Goal: Task Accomplishment & Management: Use online tool/utility

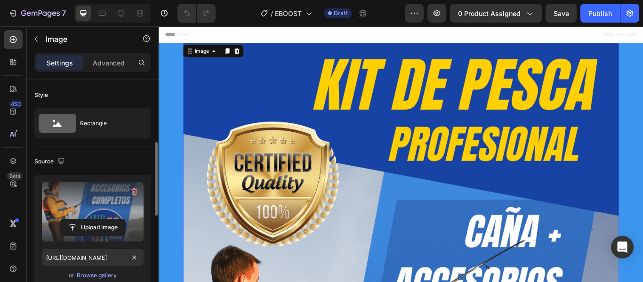
scroll to position [47, 0]
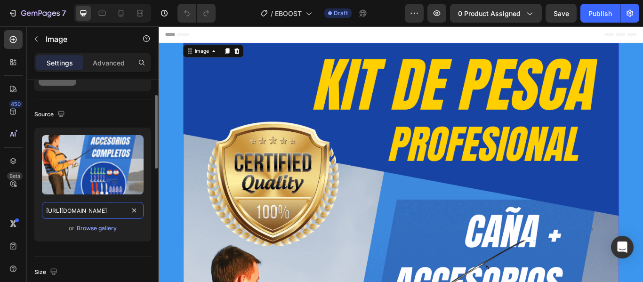
click at [113, 214] on input "[URL][DOMAIN_NAME]" at bounding box center [93, 210] width 102 height 17
paste input "814/0885/2255/files/Eboost_1.webp?v=175884526"
type input "[URL][DOMAIN_NAME]"
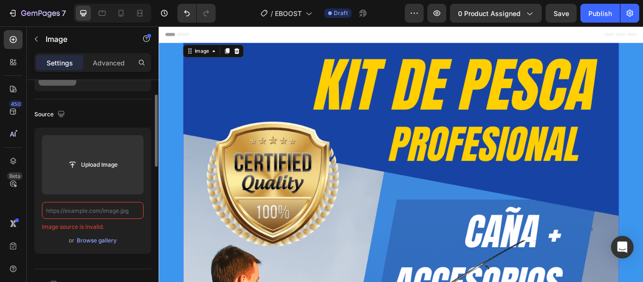
scroll to position [0, 0]
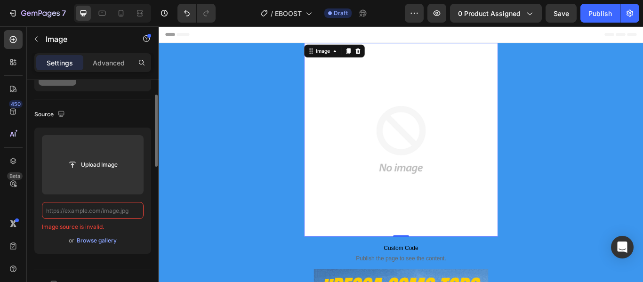
click at [131, 211] on input "text" at bounding box center [93, 210] width 102 height 17
paste input "[URL][DOMAIN_NAME]"
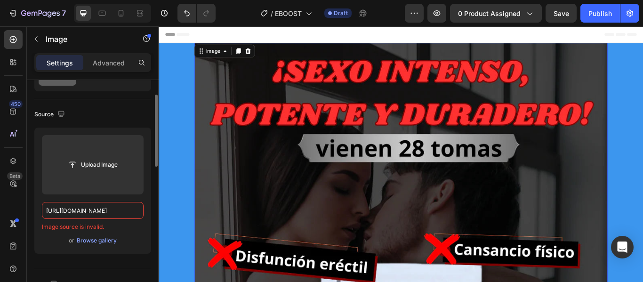
scroll to position [0, 151]
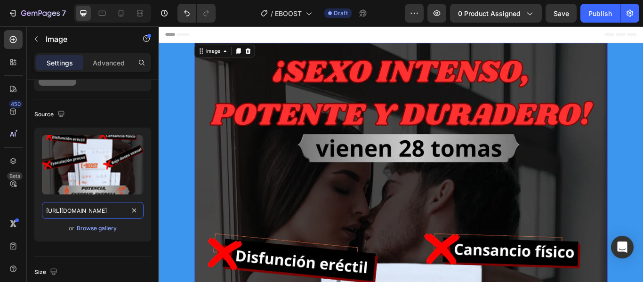
type input "[URL][DOMAIN_NAME]"
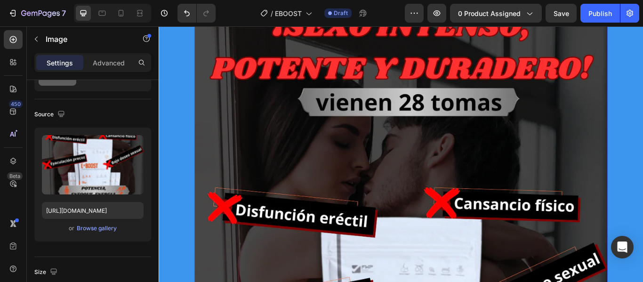
scroll to position [0, 0]
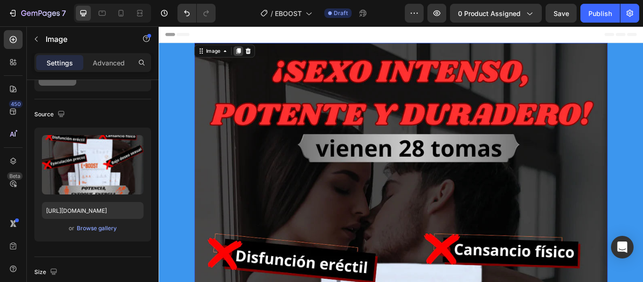
click at [249, 52] on icon at bounding box center [251, 55] width 5 height 7
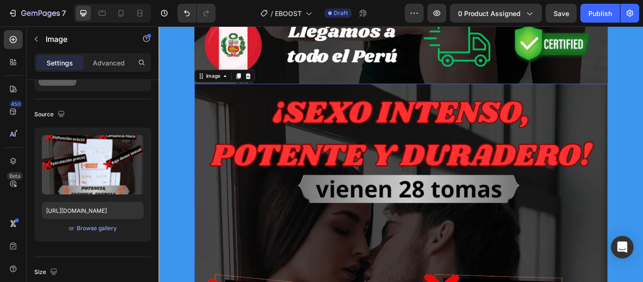
scroll to position [745, 0]
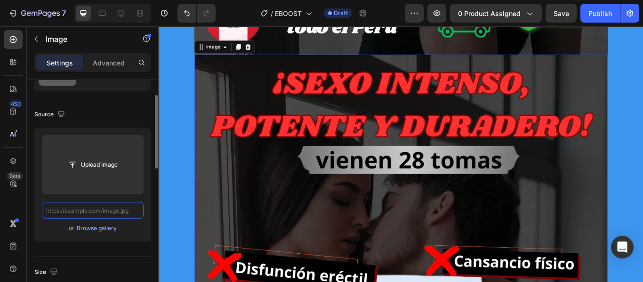
scroll to position [0, 0]
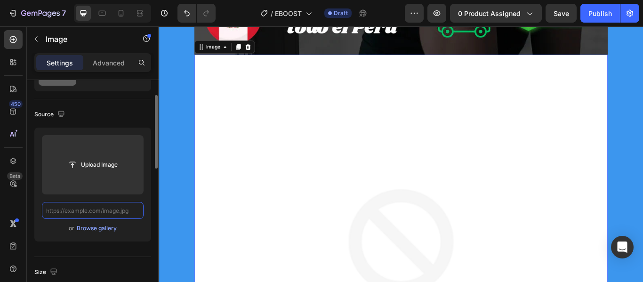
paste input "[URL][DOMAIN_NAME]"
type input "[URL][DOMAIN_NAME]"
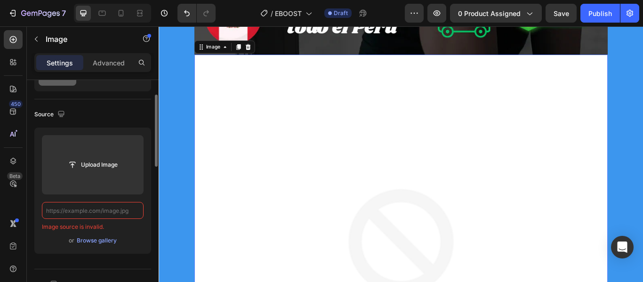
paste input "[URL][DOMAIN_NAME]"
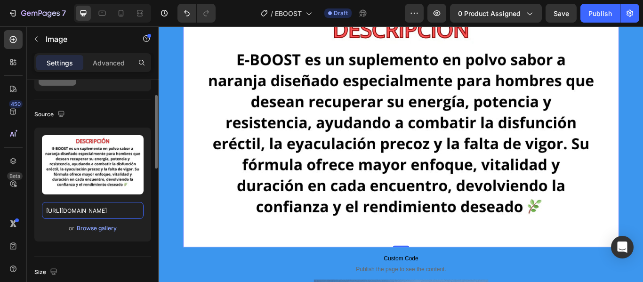
scroll to position [745, 0]
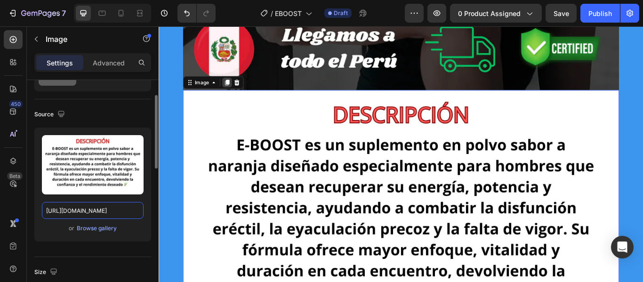
type input "[URL][DOMAIN_NAME]"
click at [236, 90] on icon at bounding box center [238, 91] width 5 height 7
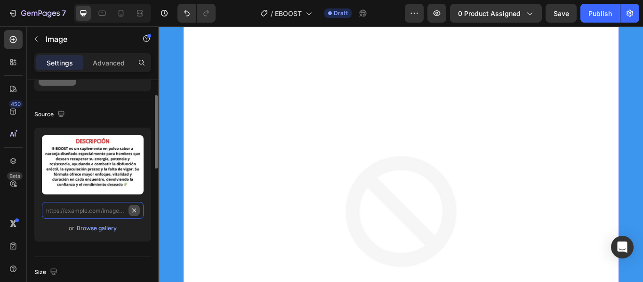
scroll to position [0, 0]
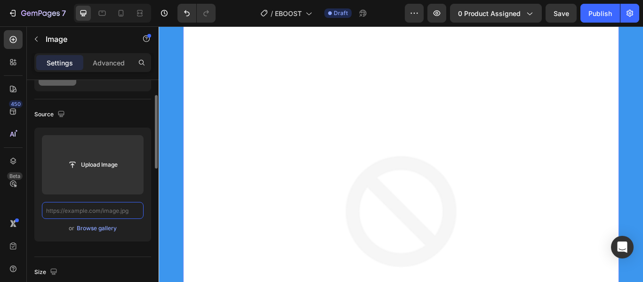
paste input "[URL][DOMAIN_NAME]"
type input "[URL][DOMAIN_NAME]"
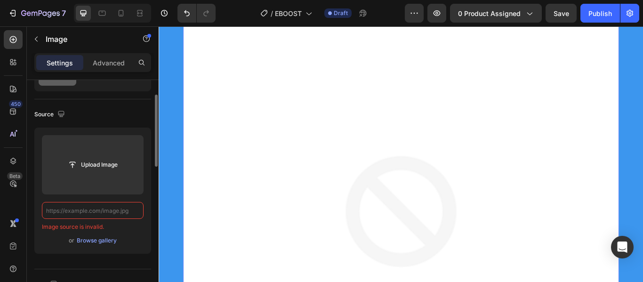
paste input "[URL][DOMAIN_NAME]"
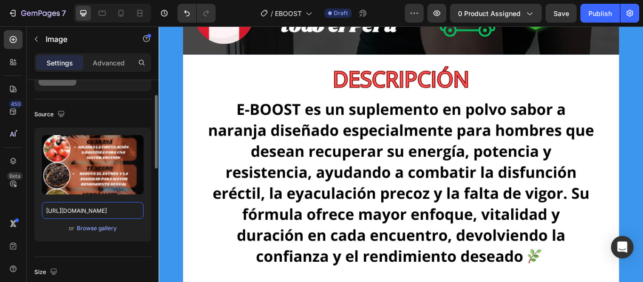
scroll to position [927, 0]
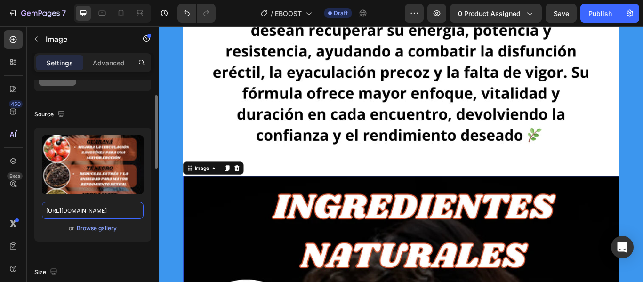
type input "[URL][DOMAIN_NAME]"
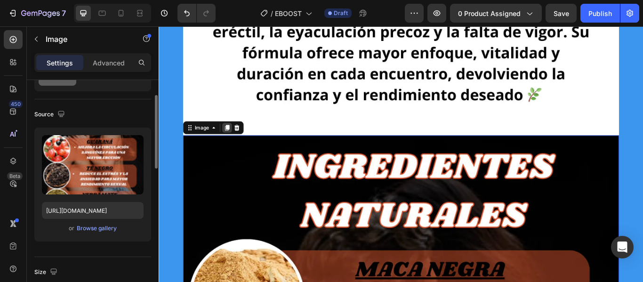
click at [236, 141] on icon at bounding box center [238, 144] width 5 height 7
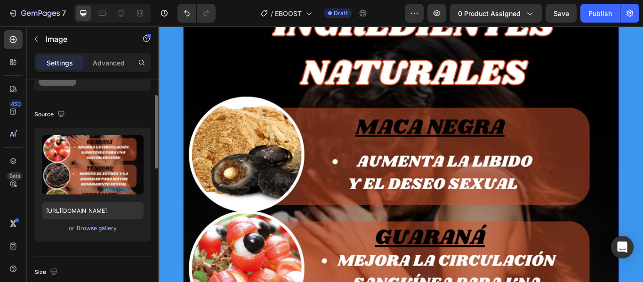
scroll to position [1940, 0]
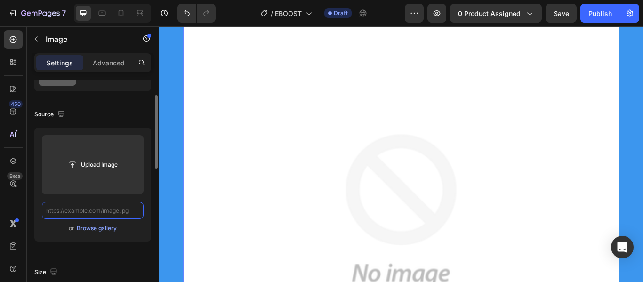
scroll to position [0, 0]
paste input "[URL][DOMAIN_NAME]"
type input "[URL][DOMAIN_NAME]"
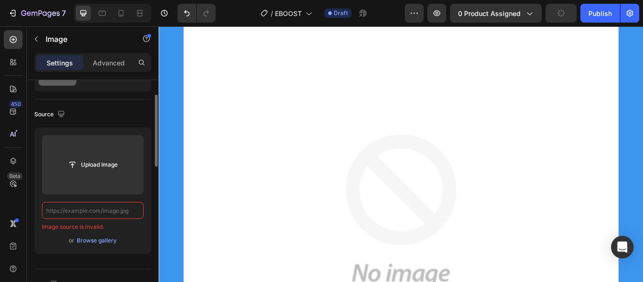
paste input "[URL][DOMAIN_NAME]"
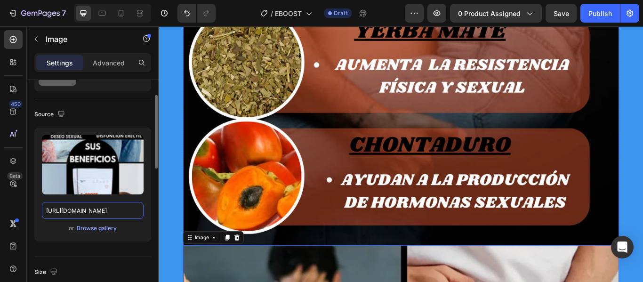
scroll to position [1752, 0]
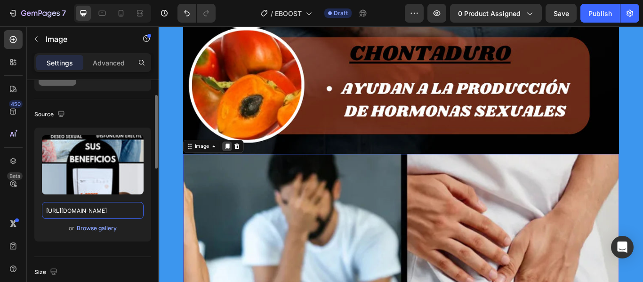
type input "[URL][DOMAIN_NAME]"
click at [234, 166] on icon at bounding box center [238, 166] width 8 height 8
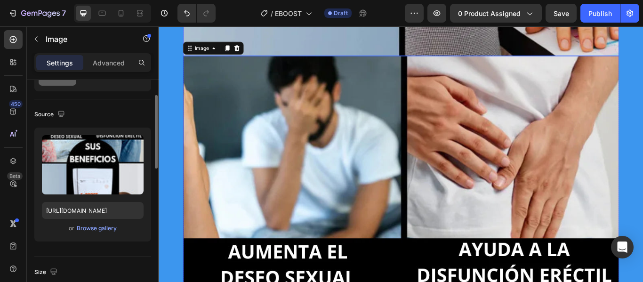
scroll to position [2668, 0]
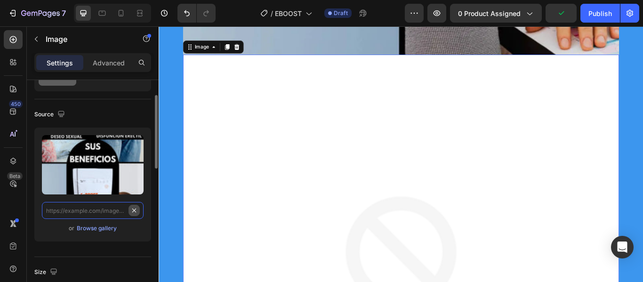
scroll to position [0, 0]
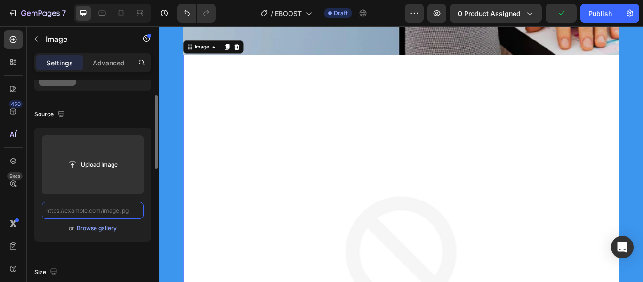
paste input "[URL][DOMAIN_NAME]"
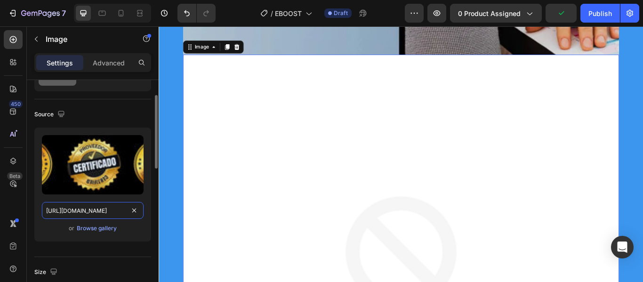
scroll to position [0, 152]
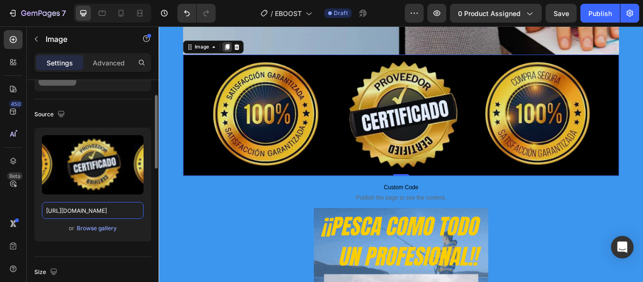
type input "[URL][DOMAIN_NAME]"
click at [237, 51] on icon at bounding box center [238, 51] width 5 height 7
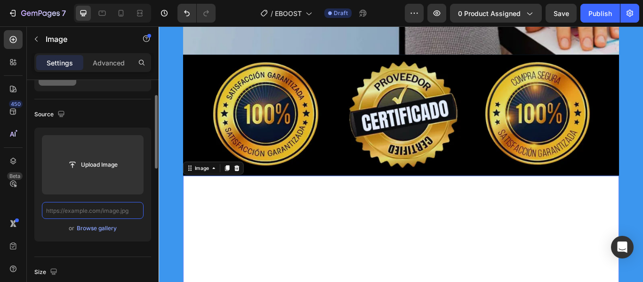
scroll to position [0, 0]
paste input "[URL][DOMAIN_NAME]"
type input "[URL][DOMAIN_NAME]"
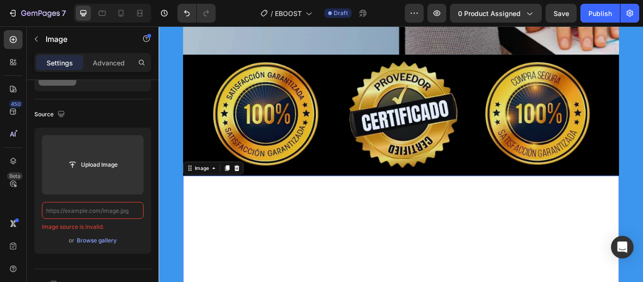
paste input "[URL][DOMAIN_NAME]"
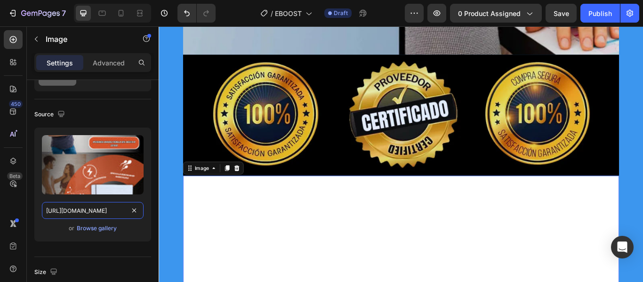
scroll to position [0, 152]
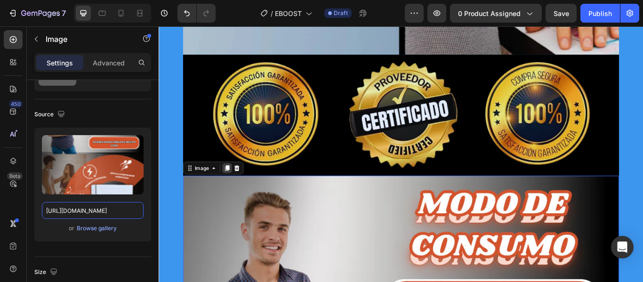
type input "[URL][DOMAIN_NAME]"
click at [236, 190] on icon at bounding box center [238, 192] width 5 height 7
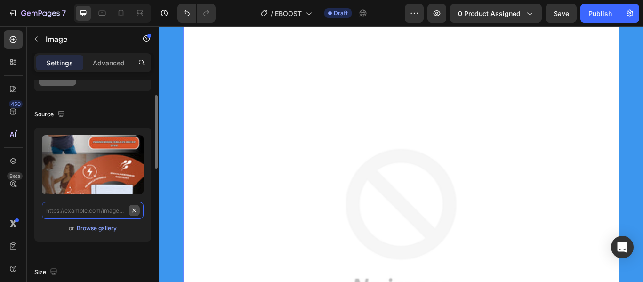
scroll to position [0, 0]
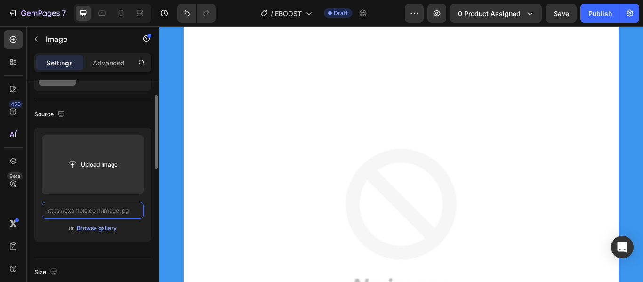
paste input "[URL][DOMAIN_NAME]"
type input "[URL][DOMAIN_NAME]"
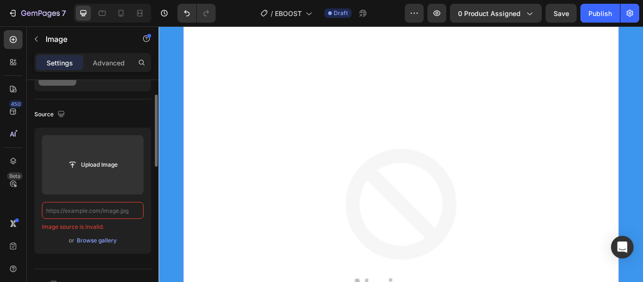
paste input "[URL][DOMAIN_NAME]"
type input "[URL][DOMAIN_NAME]"
paste input "[URL][DOMAIN_NAME]"
type input "[URL][DOMAIN_NAME]"
paste input "[URL][DOMAIN_NAME]"
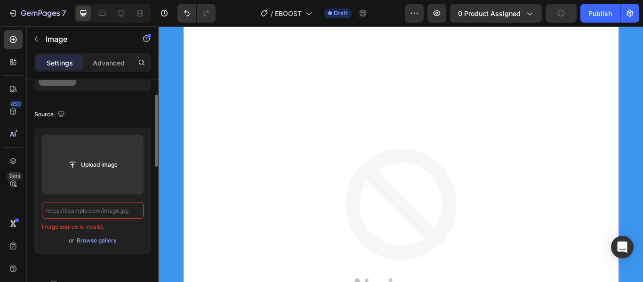
type input "[URL][DOMAIN_NAME]"
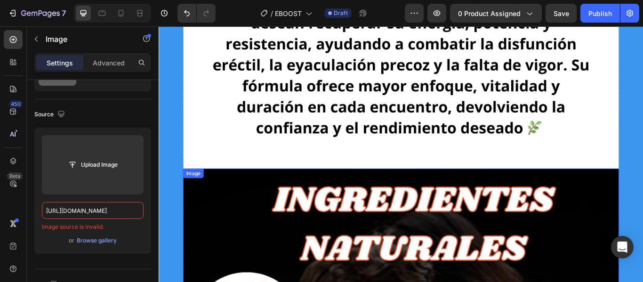
scroll to position [700, 0]
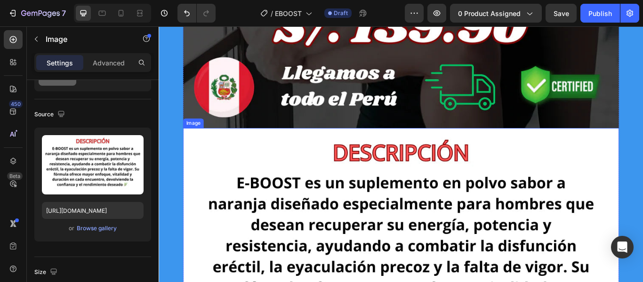
click at [293, 221] on img at bounding box center [441, 286] width 508 height 282
click at [236, 135] on icon at bounding box center [238, 136] width 5 height 7
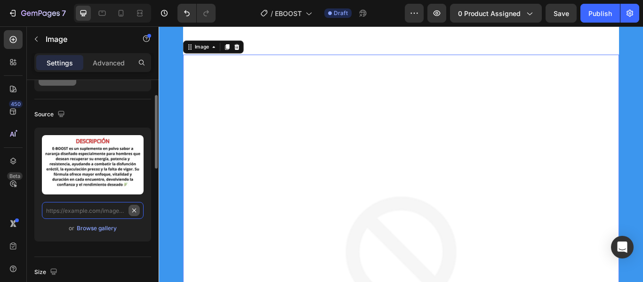
scroll to position [0, 0]
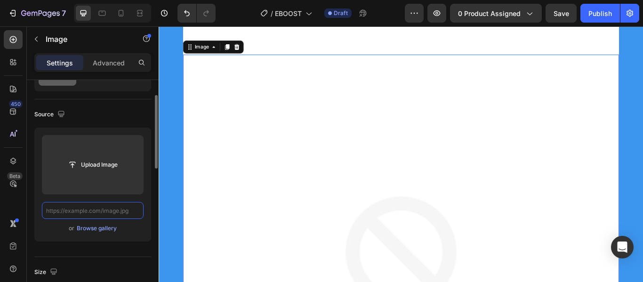
paste input "[URL][DOMAIN_NAME]"
type input "[URL][DOMAIN_NAME]"
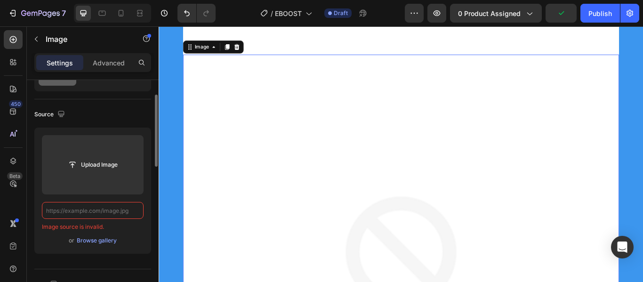
paste input "[URL][DOMAIN_NAME]"
type input "[URL][DOMAIN_NAME]"
click at [246, 51] on icon at bounding box center [249, 50] width 6 height 7
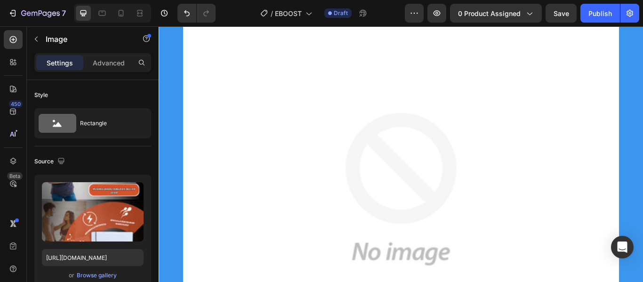
scroll to position [3514, 0]
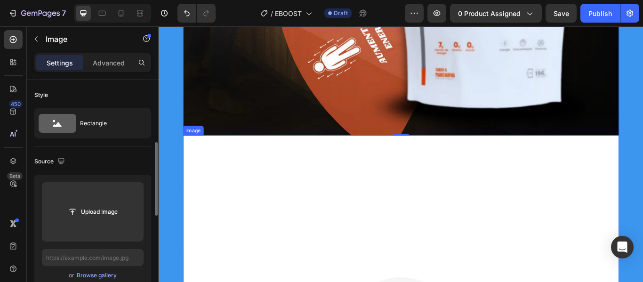
scroll to position [47, 0]
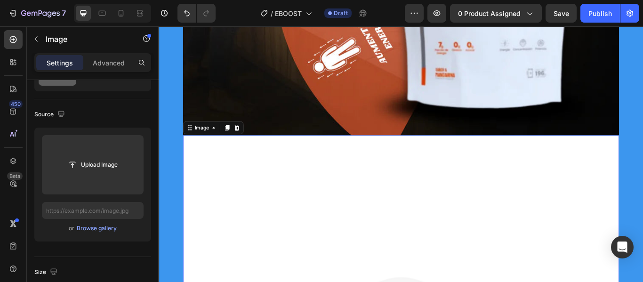
click at [124, 213] on input "text" at bounding box center [93, 210] width 102 height 17
paste input "[URL][DOMAIN_NAME]"
type input "[URL][DOMAIN_NAME]"
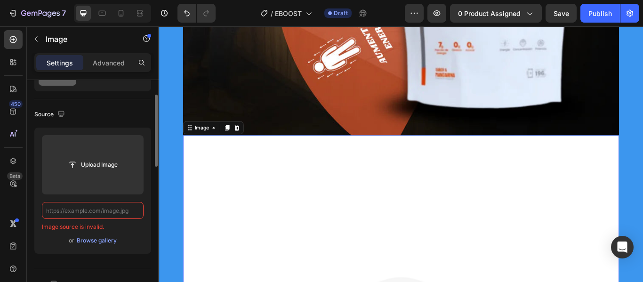
scroll to position [0, 0]
paste input "[URL][DOMAIN_NAME]"
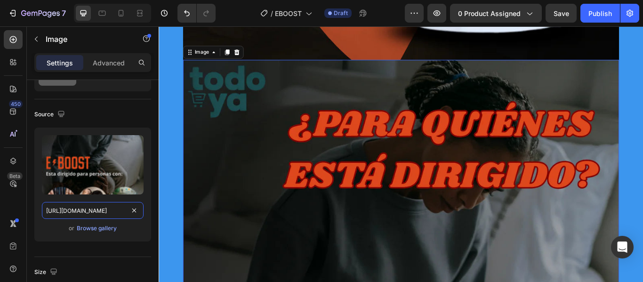
scroll to position [3609, 0]
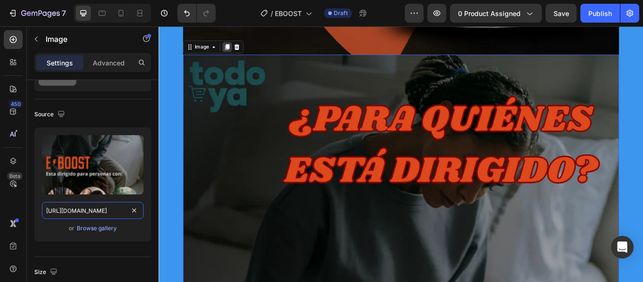
type input "[URL][DOMAIN_NAME]"
click at [232, 55] on div at bounding box center [237, 50] width 11 height 11
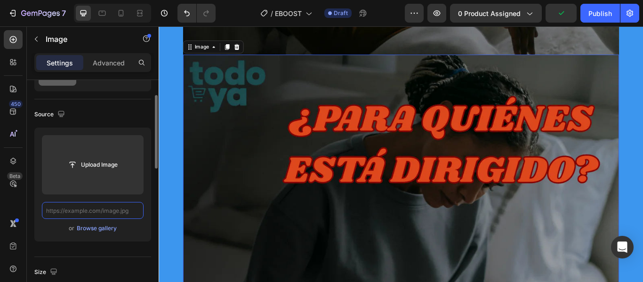
scroll to position [0, 0]
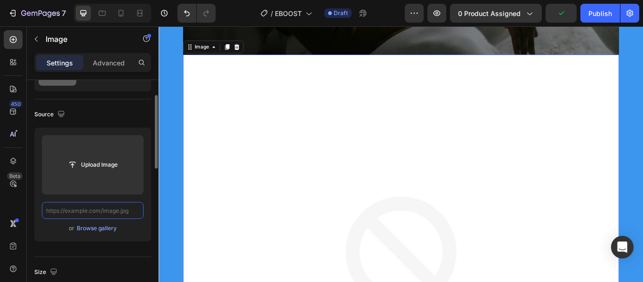
paste input "[URL][DOMAIN_NAME]"
type input "[URL][DOMAIN_NAME]"
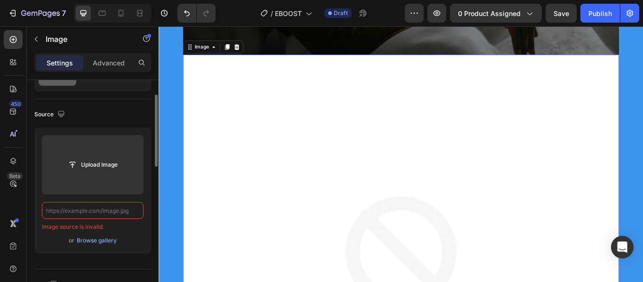
paste input "[URL][DOMAIN_NAME]"
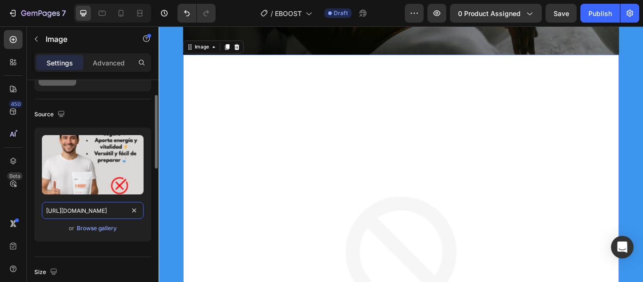
scroll to position [0, 153]
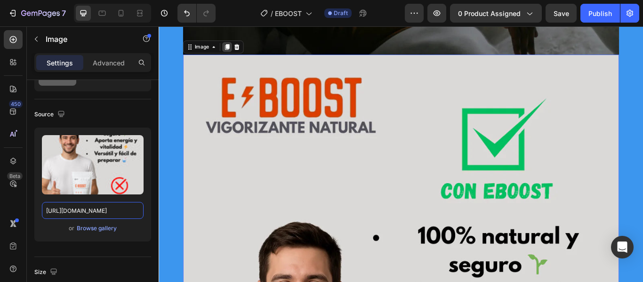
type input "[URL][DOMAIN_NAME]"
click at [235, 54] on div at bounding box center [237, 50] width 11 height 11
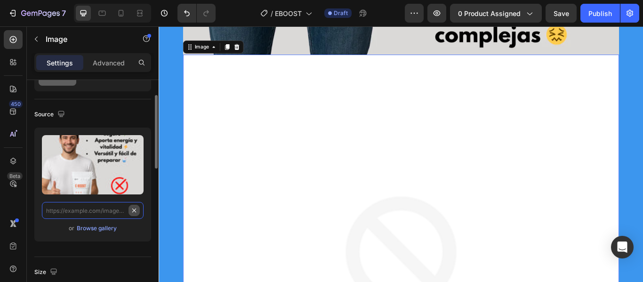
scroll to position [0, 0]
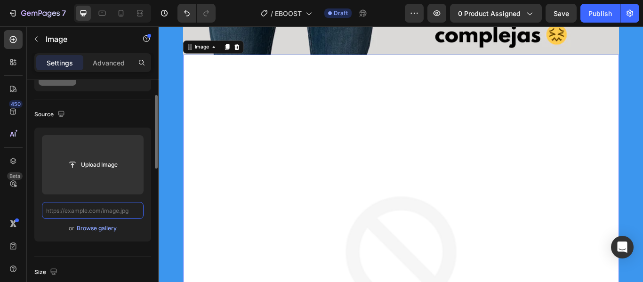
paste input "[URL][DOMAIN_NAME]"
type input "[URL][DOMAIN_NAME]"
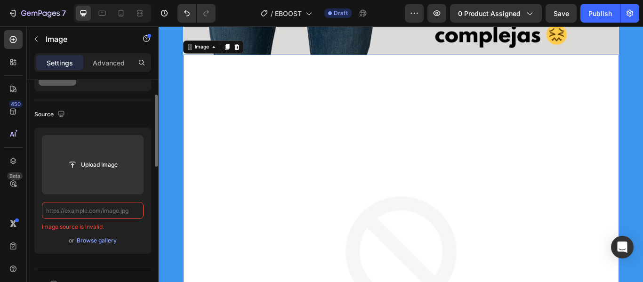
paste input "[URL][DOMAIN_NAME]"
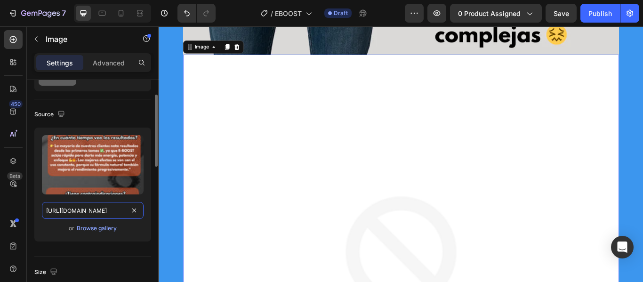
scroll to position [0, 155]
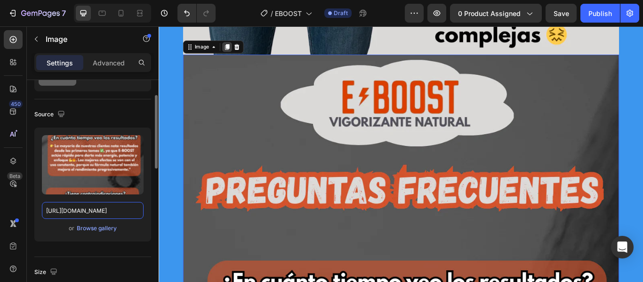
type input "[URL][DOMAIN_NAME]"
click at [234, 50] on icon at bounding box center [238, 51] width 8 height 8
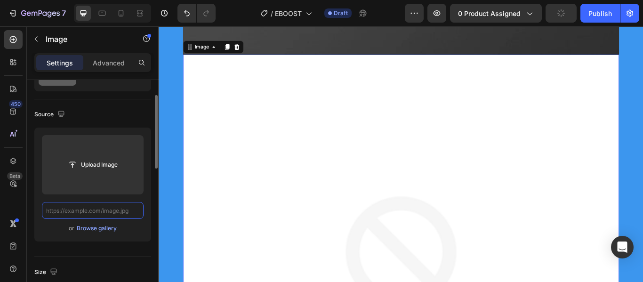
paste input "[URL][DOMAIN_NAME]"
type input "[URL][DOMAIN_NAME]"
paste input "[URL][DOMAIN_NAME]"
type input "[URL][DOMAIN_NAME]"
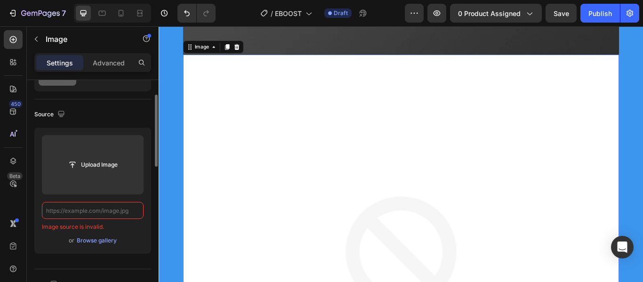
paste input "[URL][DOMAIN_NAME]"
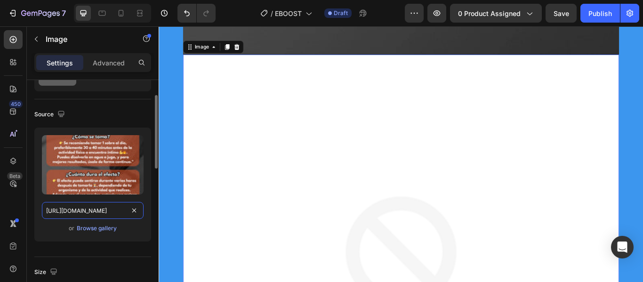
scroll to position [0, 154]
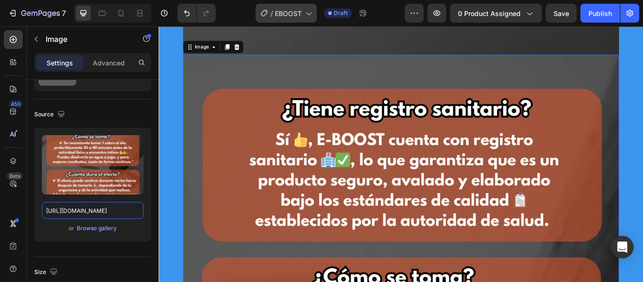
type input "[URL][DOMAIN_NAME]"
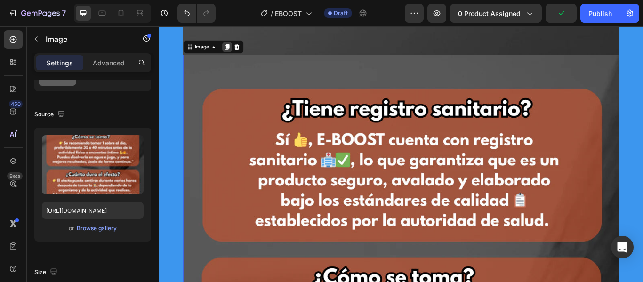
click at [236, 48] on icon at bounding box center [238, 51] width 5 height 7
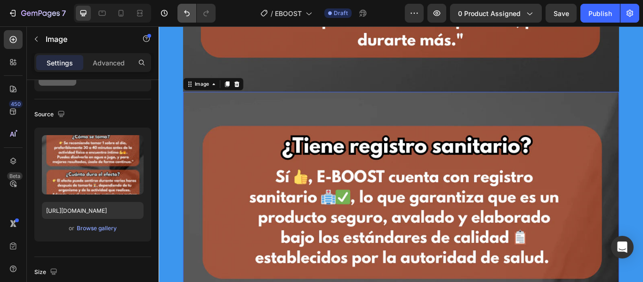
scroll to position [6807, 0]
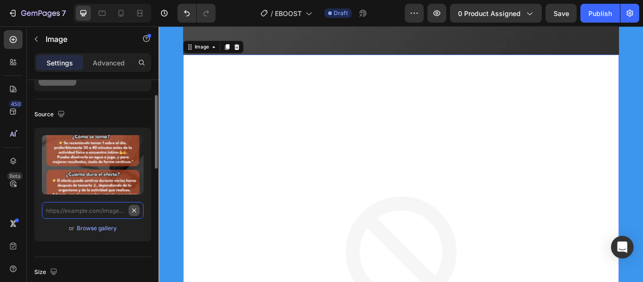
scroll to position [0, 0]
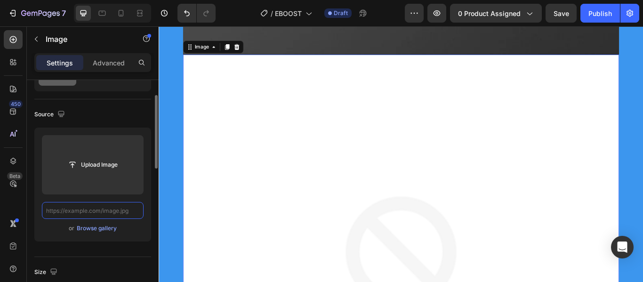
paste input "[URL][DOMAIN_NAME]"
type input "[URL][DOMAIN_NAME]"
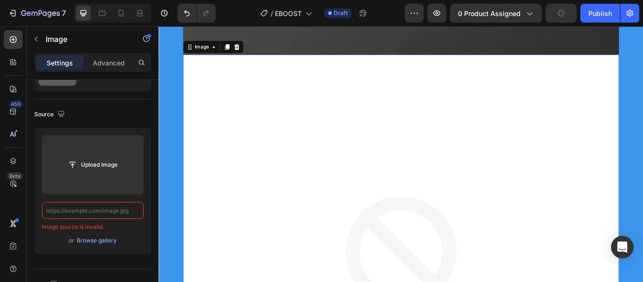
paste input "[URL][DOMAIN_NAME]"
type input "[URL][DOMAIN_NAME]"
paste input "[URL][DOMAIN_NAME]"
type input "[URL][DOMAIN_NAME]"
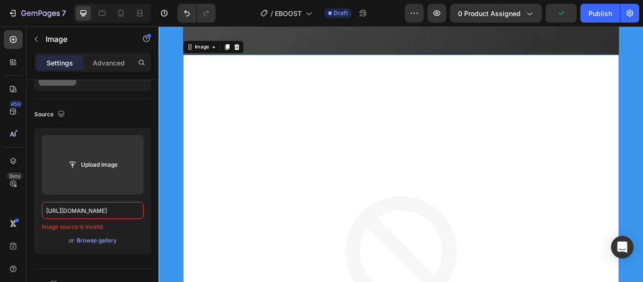
scroll to position [0, 0]
paste input "[URL][DOMAIN_NAME]"
type input "[URL][DOMAIN_NAME]"
paste input "[URL][DOMAIN_NAME]"
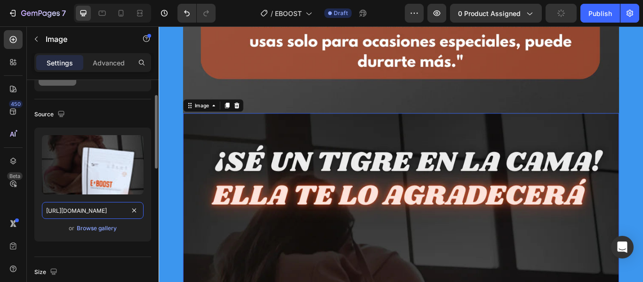
scroll to position [6713, 0]
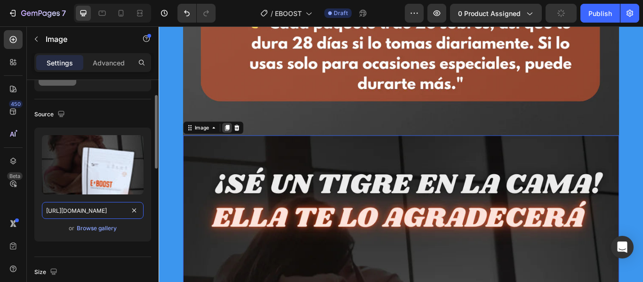
type input "[URL][DOMAIN_NAME]"
click at [236, 144] on icon at bounding box center [238, 145] width 5 height 7
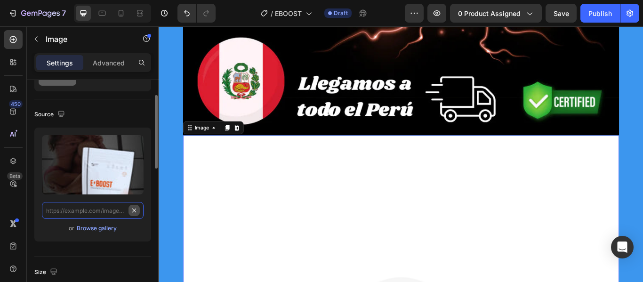
scroll to position [0, 0]
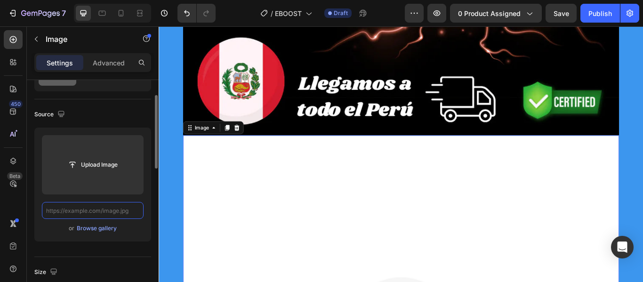
paste input "[URL][DOMAIN_NAME]"
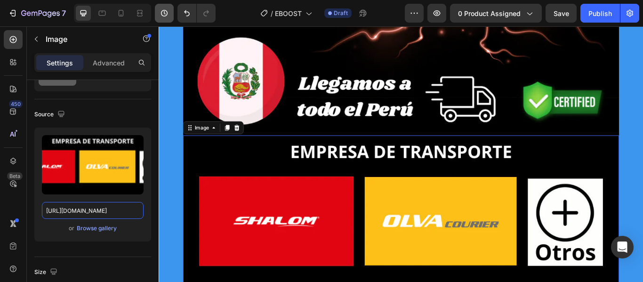
type input "[URL][DOMAIN_NAME]"
drag, startPoint x: 233, startPoint y: 145, endPoint x: 337, endPoint y: 51, distance: 139.9
click at [236, 145] on icon at bounding box center [238, 144] width 5 height 7
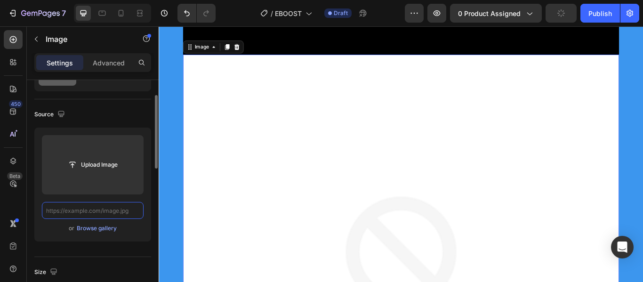
paste input "[URL][DOMAIN_NAME]"
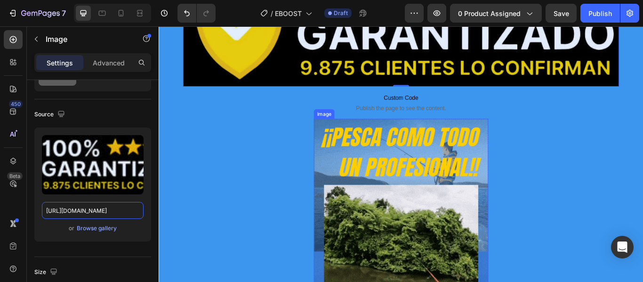
scroll to position [7843, 0]
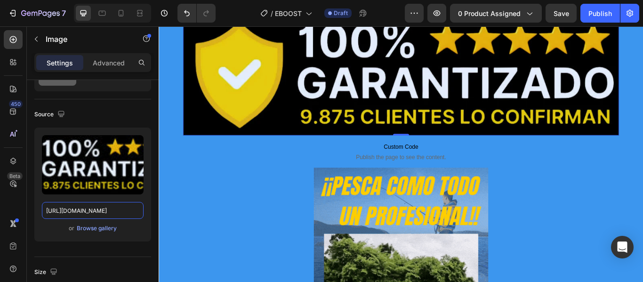
type input "[URL][DOMAIN_NAME]"
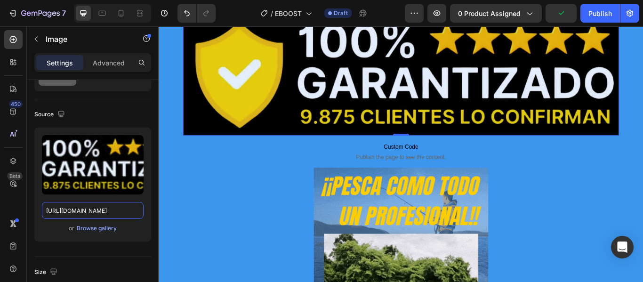
scroll to position [0, 0]
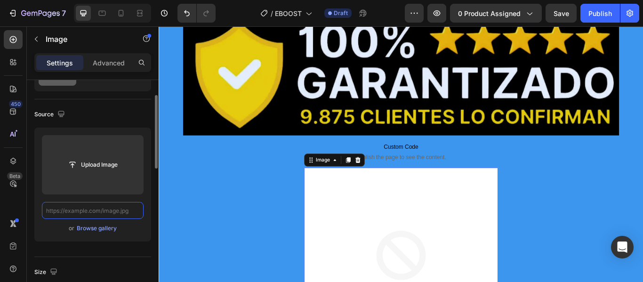
paste input "[URL][DOMAIN_NAME]"
type input "[URL][DOMAIN_NAME]"
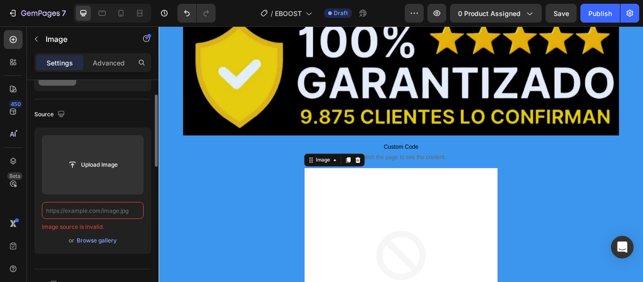
paste input "[URL][DOMAIN_NAME]"
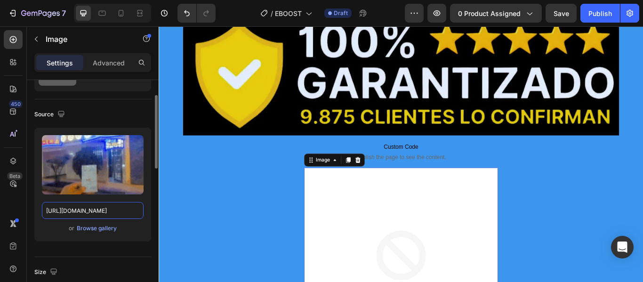
scroll to position [7890, 0]
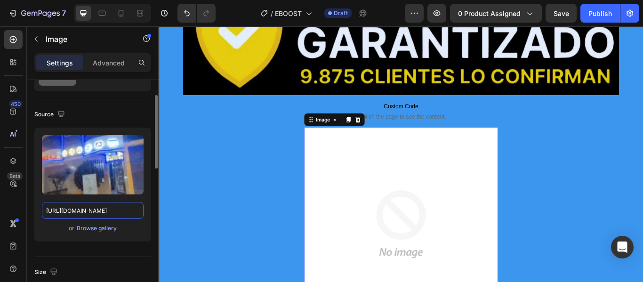
type input "[URL][DOMAIN_NAME]"
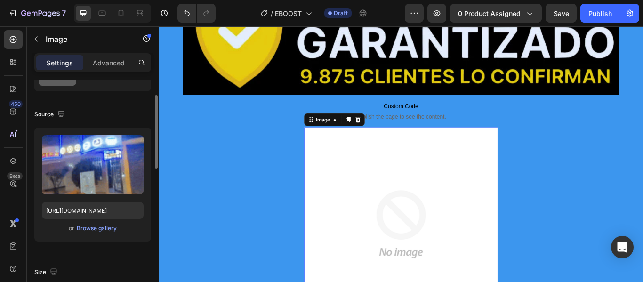
scroll to position [0, 0]
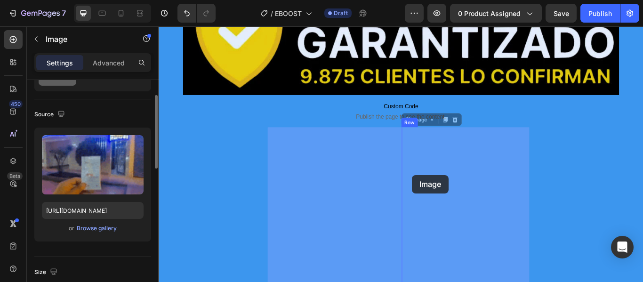
drag, startPoint x: 467, startPoint y: 196, endPoint x: 453, endPoint y: 199, distance: 14.0
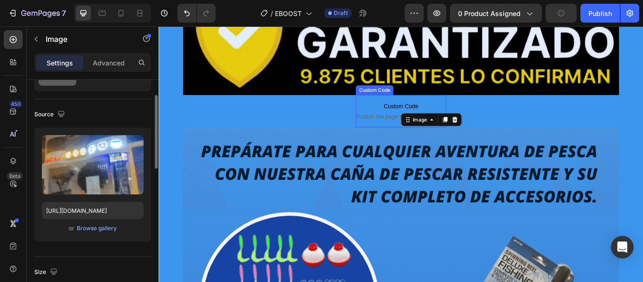
click at [407, 96] on div "Custom Code" at bounding box center [410, 100] width 40 height 8
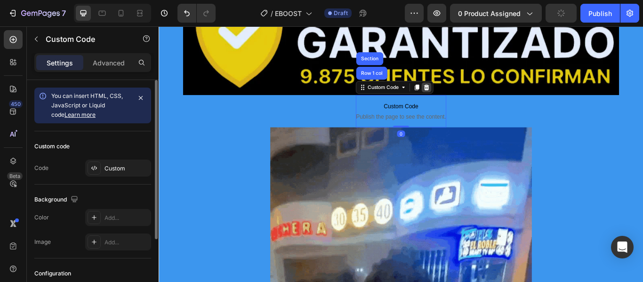
click at [467, 94] on icon at bounding box center [471, 98] width 8 height 8
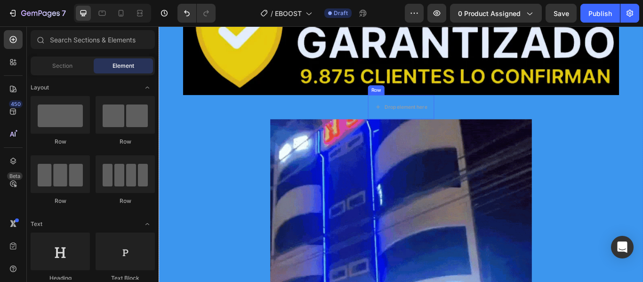
click at [406, 101] on div "Row" at bounding box center [412, 100] width 16 height 8
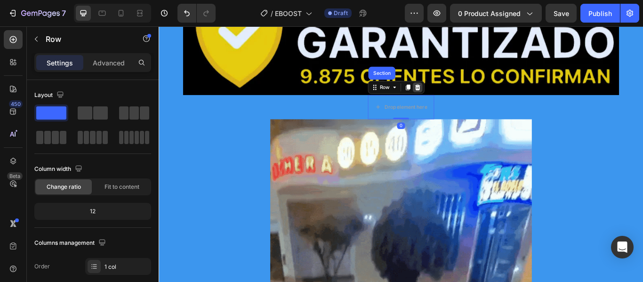
click at [457, 98] on icon at bounding box center [460, 97] width 6 height 7
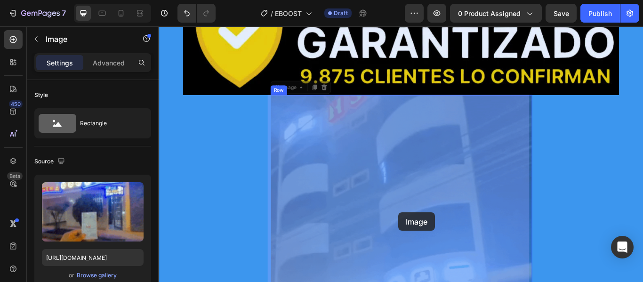
drag, startPoint x: 448, startPoint y: 165, endPoint x: 438, endPoint y: 244, distance: 79.1
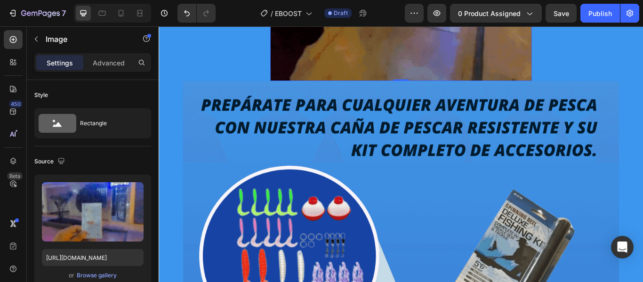
scroll to position [8548, 0]
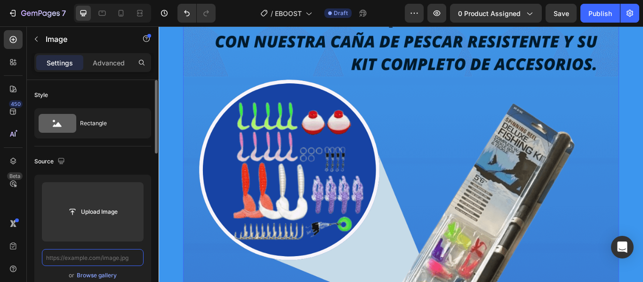
scroll to position [0, 0]
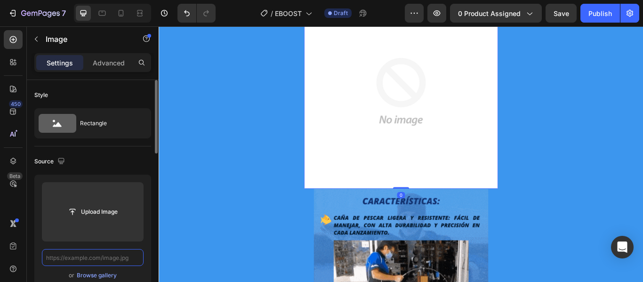
paste input "[URL][DOMAIN_NAME]"
type input "[URL][DOMAIN_NAME]"
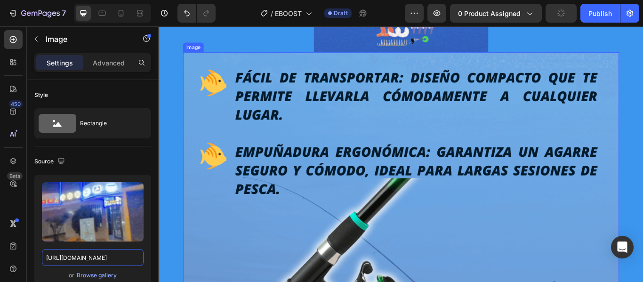
scroll to position [9489, 0]
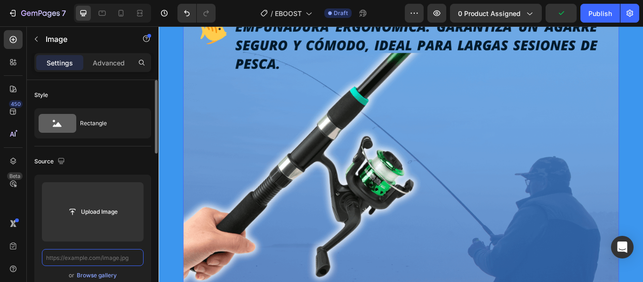
scroll to position [0, 0]
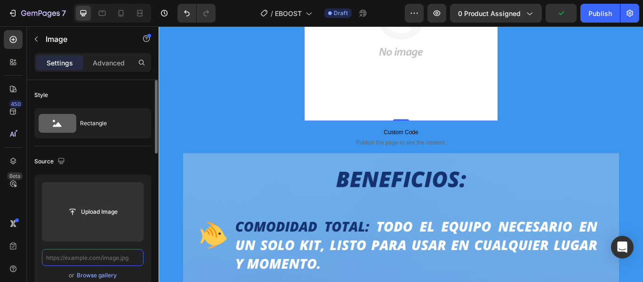
paste input "[URL][DOMAIN_NAME]"
type input "[URL][DOMAIN_NAME]"
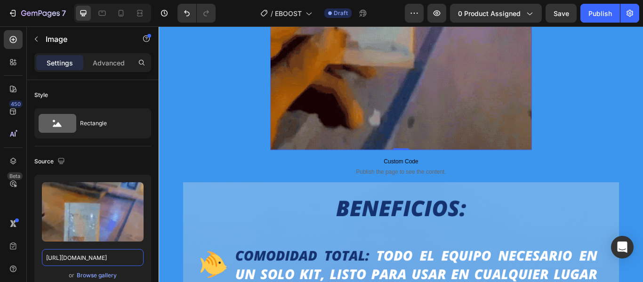
scroll to position [9913, 0]
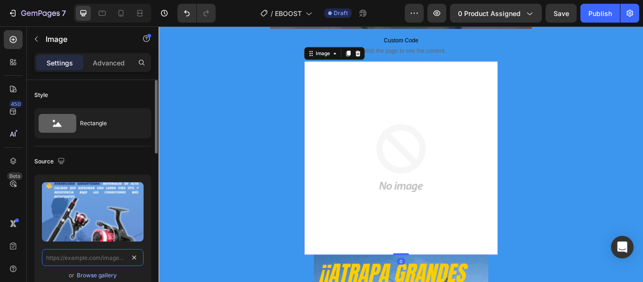
scroll to position [0, 0]
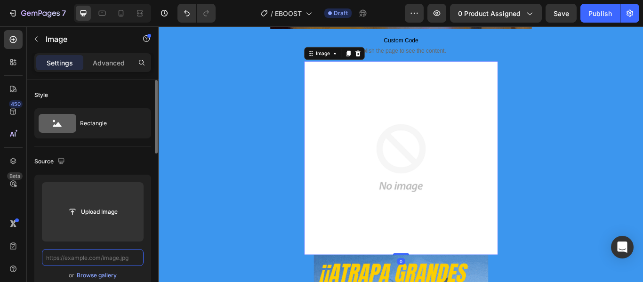
paste input "[URL][DOMAIN_NAME]"
type input "[URL][DOMAIN_NAME]"
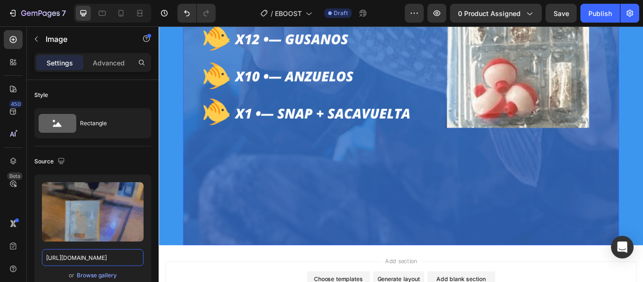
scroll to position [11250, 0]
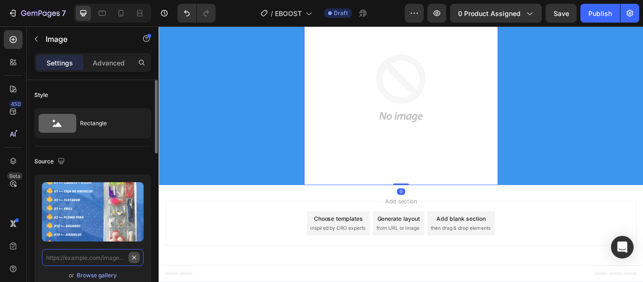
scroll to position [0, 0]
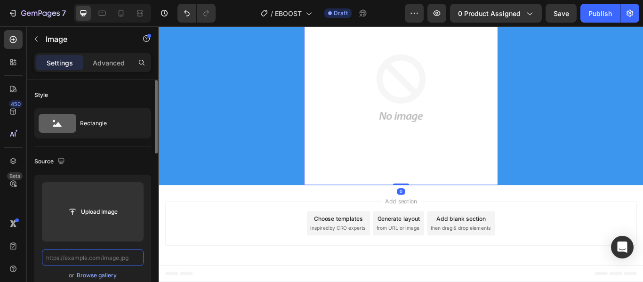
paste input "[URL][DOMAIN_NAME]"
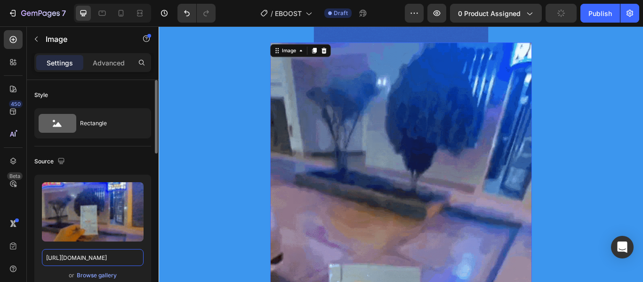
scroll to position [10795, 0]
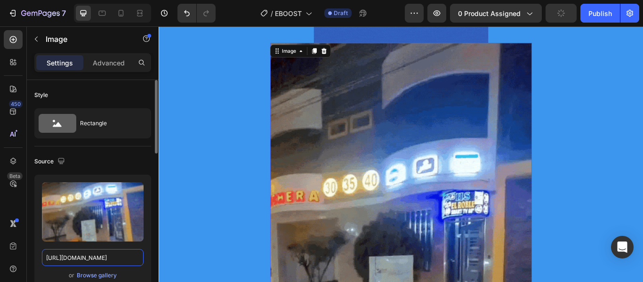
type input "[URL][DOMAIN_NAME]"
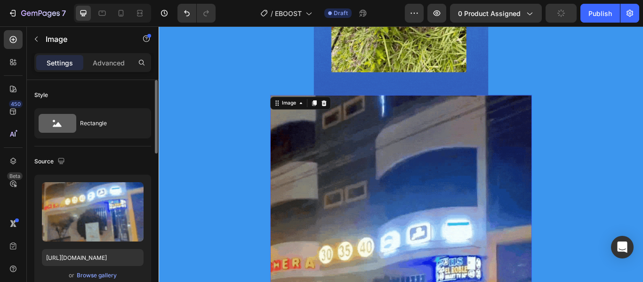
scroll to position [10654, 0]
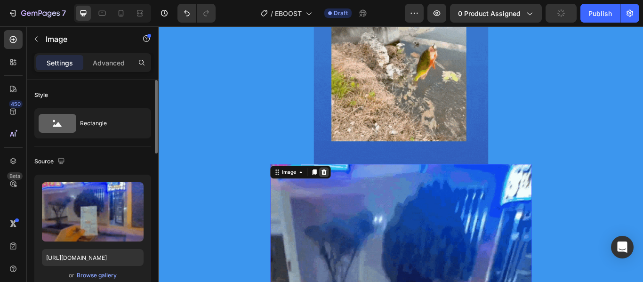
click at [349, 197] on icon at bounding box center [351, 196] width 6 height 7
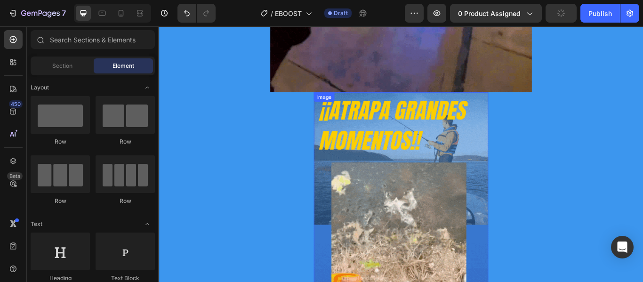
scroll to position [10372, 0]
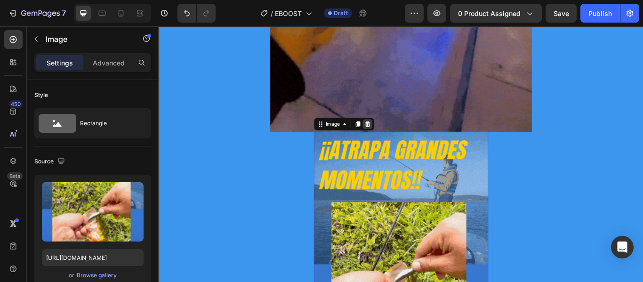
click at [399, 141] on icon at bounding box center [402, 140] width 8 height 8
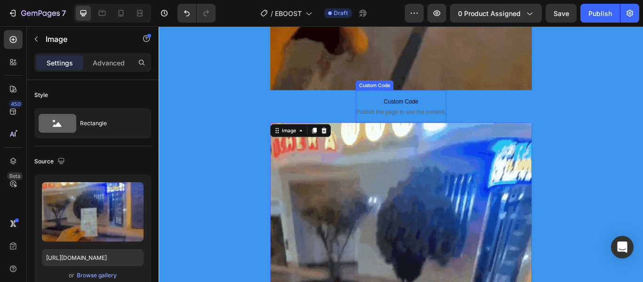
scroll to position [9802, 0]
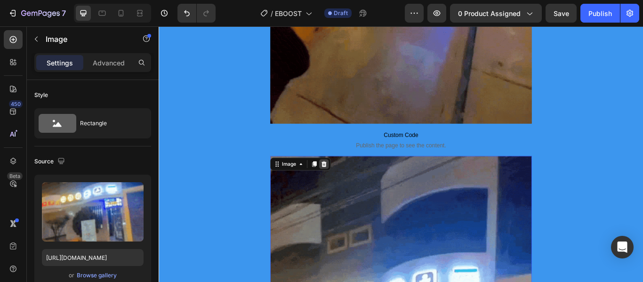
click at [348, 188] on icon at bounding box center [351, 186] width 6 height 7
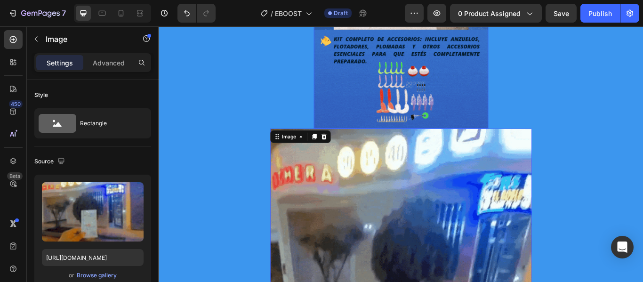
scroll to position [0, 0]
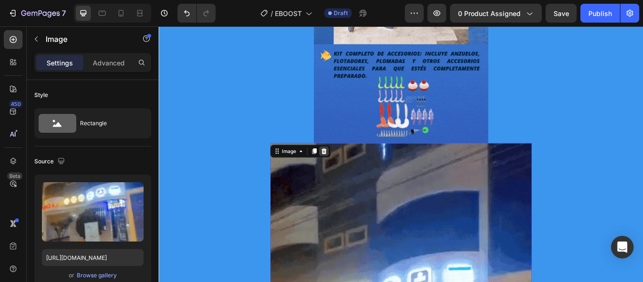
click at [351, 170] on icon at bounding box center [351, 172] width 8 height 8
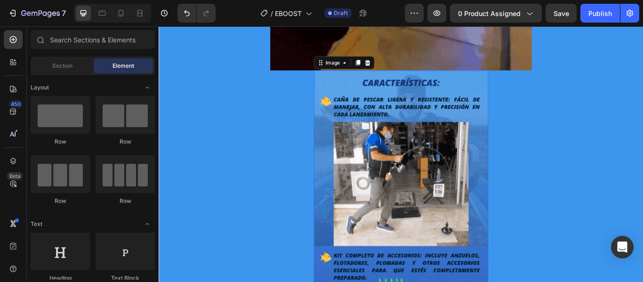
click at [514, 114] on img at bounding box center [440, 238] width 203 height 320
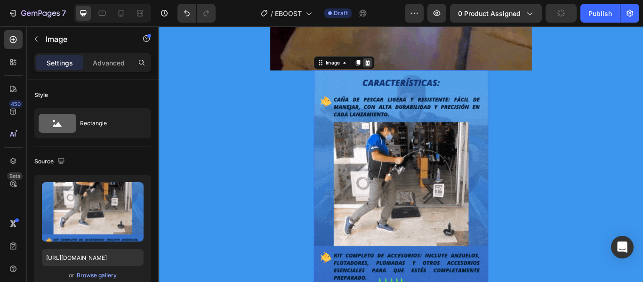
click at [398, 68] on icon at bounding box center [402, 69] width 8 height 8
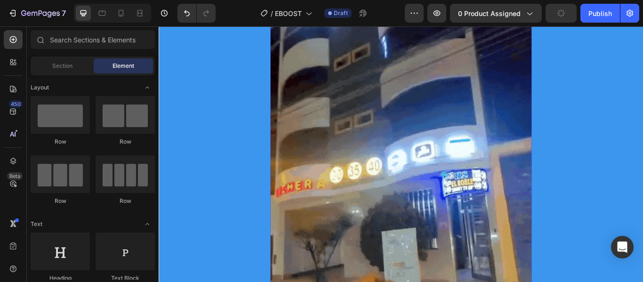
click at [493, 161] on img at bounding box center [440, 230] width 305 height 542
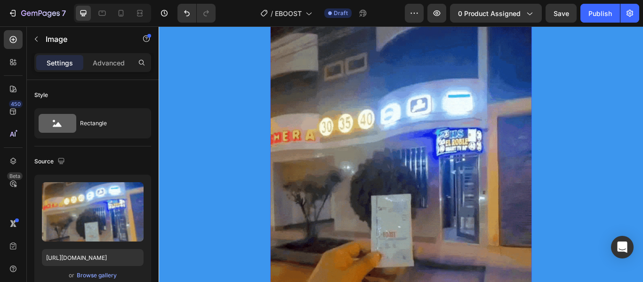
scroll to position [8391, 0]
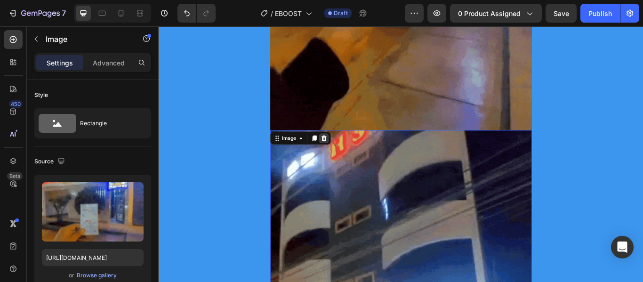
click at [347, 157] on icon at bounding box center [351, 157] width 8 height 8
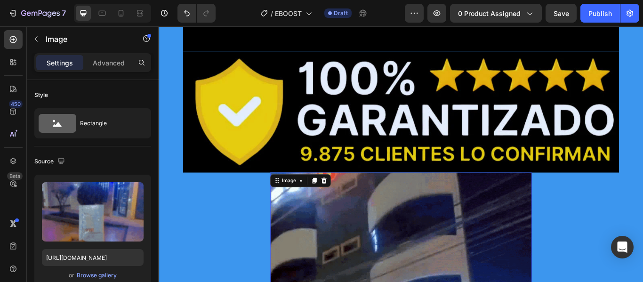
scroll to position [7779, 0]
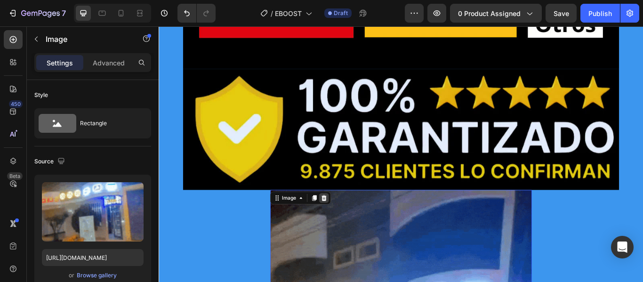
click at [348, 228] on icon at bounding box center [351, 226] width 6 height 7
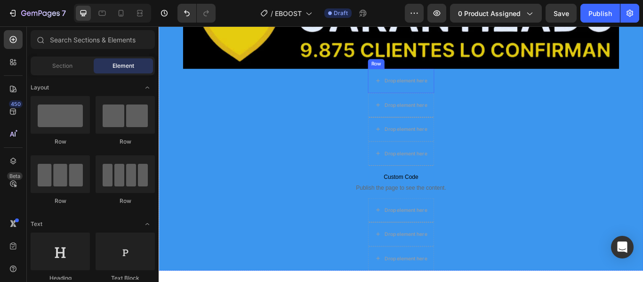
click at [412, 71] on div "Row" at bounding box center [412, 70] width 16 height 8
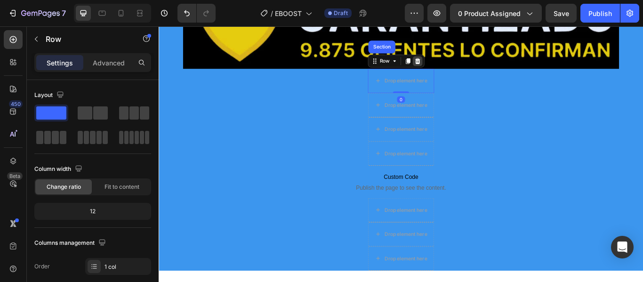
click at [457, 63] on icon at bounding box center [460, 67] width 8 height 8
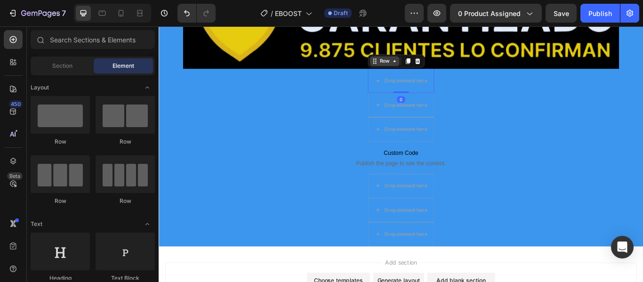
click at [406, 71] on div "Row" at bounding box center [422, 66] width 34 height 11
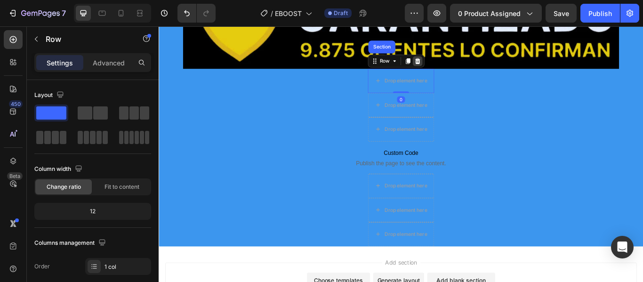
click at [456, 63] on icon at bounding box center [460, 67] width 8 height 8
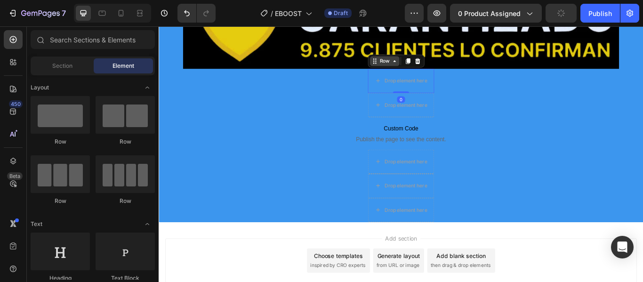
click at [408, 65] on div "Row" at bounding box center [422, 66] width 34 height 11
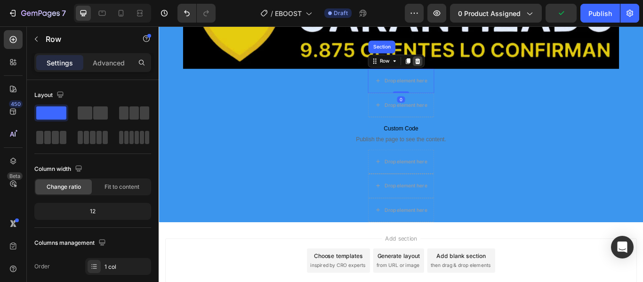
click at [457, 65] on icon at bounding box center [460, 67] width 6 height 7
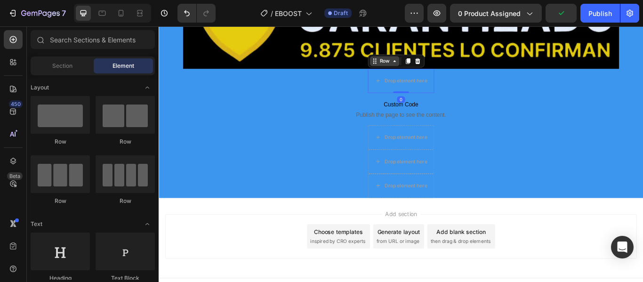
click at [410, 73] on div "Row" at bounding box center [435, 66] width 66 height 15
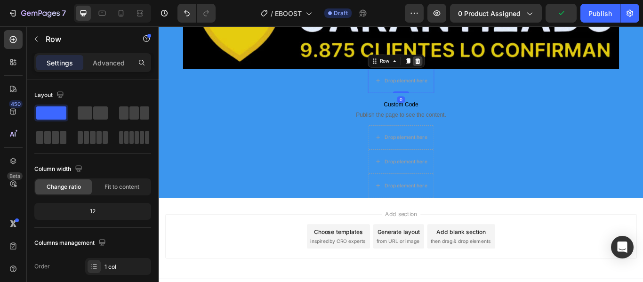
click at [459, 69] on icon at bounding box center [460, 67] width 8 height 8
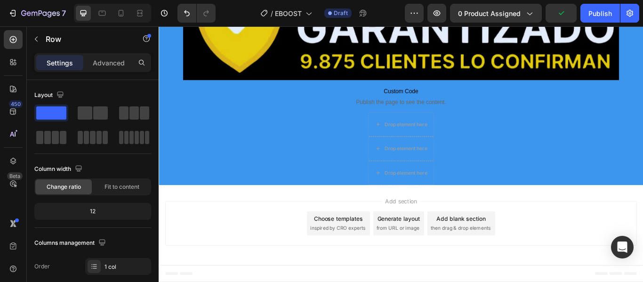
scroll to position [7907, 0]
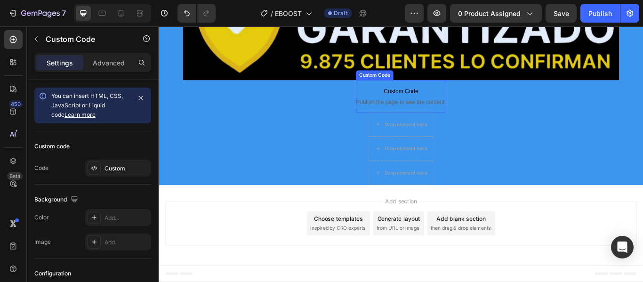
click at [411, 82] on div "Custom Code" at bounding box center [410, 83] width 40 height 8
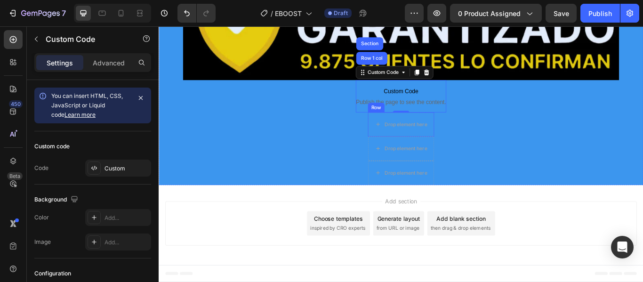
click at [406, 121] on div "Row" at bounding box center [412, 121] width 16 height 8
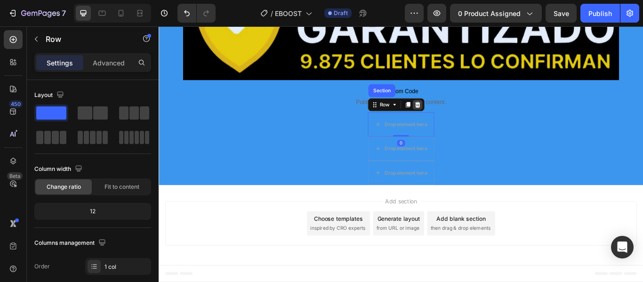
click at [459, 121] on div at bounding box center [459, 117] width 11 height 11
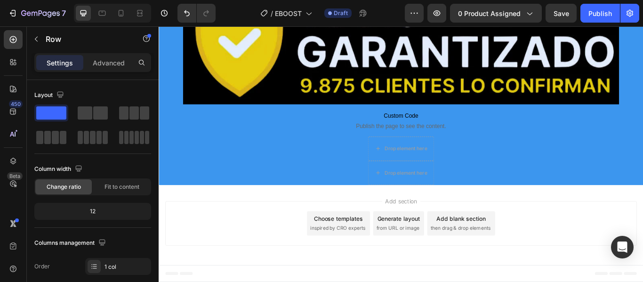
scroll to position [7879, 0]
click at [410, 151] on div "Row" at bounding box center [412, 149] width 16 height 8
click at [456, 145] on icon at bounding box center [460, 146] width 8 height 8
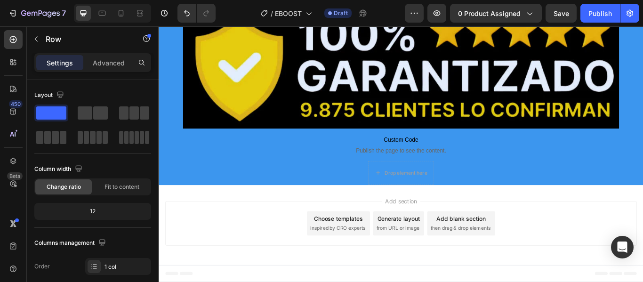
scroll to position [7851, 0]
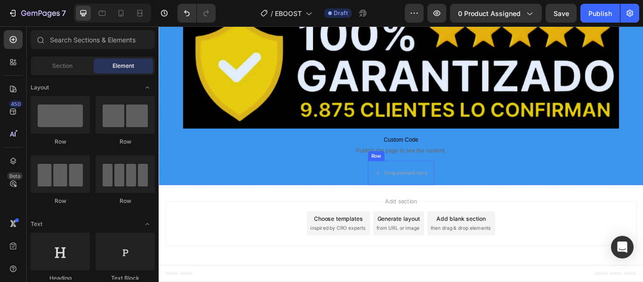
click at [407, 176] on div "Row" at bounding box center [412, 177] width 16 height 8
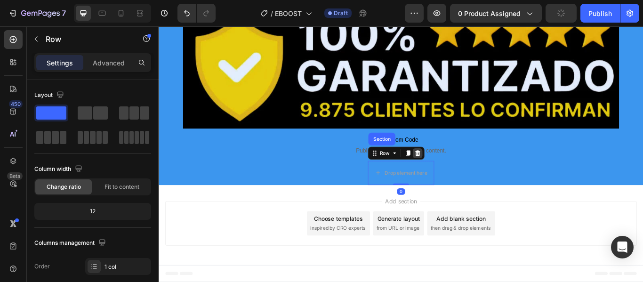
click at [457, 174] on icon at bounding box center [460, 174] width 6 height 7
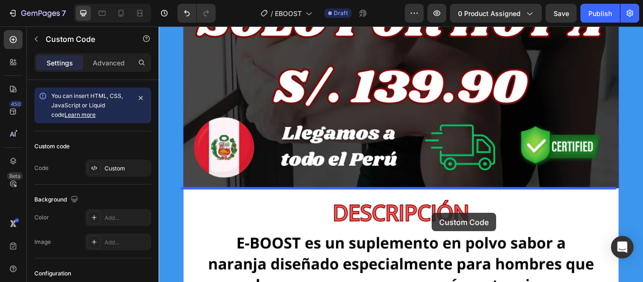
scroll to position [642, 0]
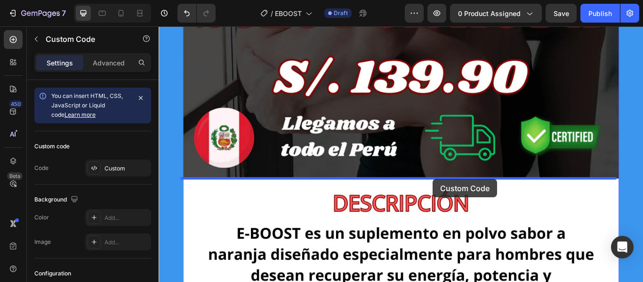
drag, startPoint x: 446, startPoint y: 198, endPoint x: 478, endPoint y: 204, distance: 32.6
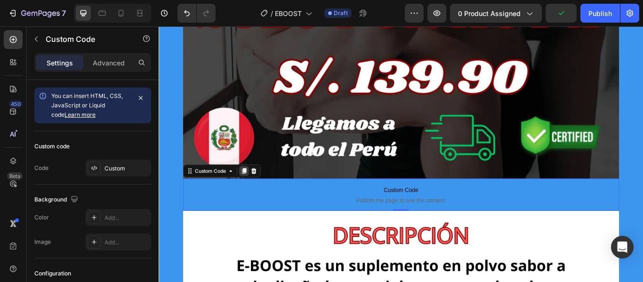
click at [254, 192] on icon at bounding box center [258, 195] width 8 height 8
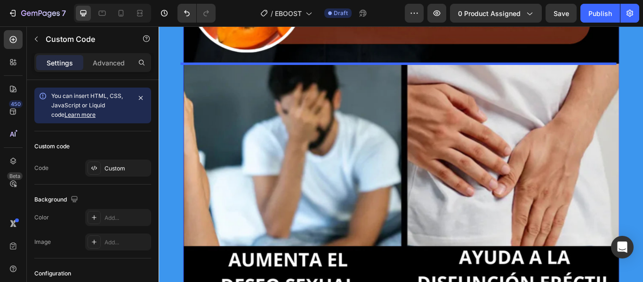
scroll to position [2033, 0]
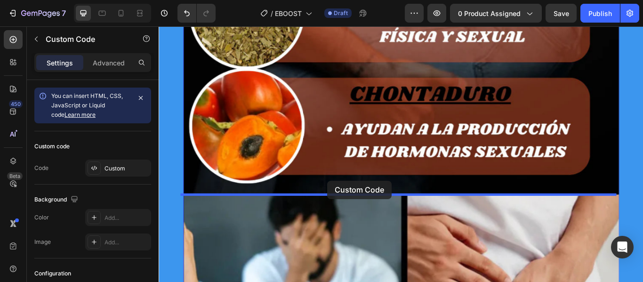
drag, startPoint x: 313, startPoint y: 262, endPoint x: 355, endPoint y: 206, distance: 70.6
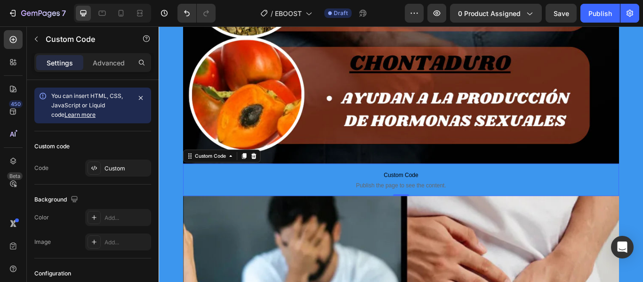
scroll to position [1789, 0]
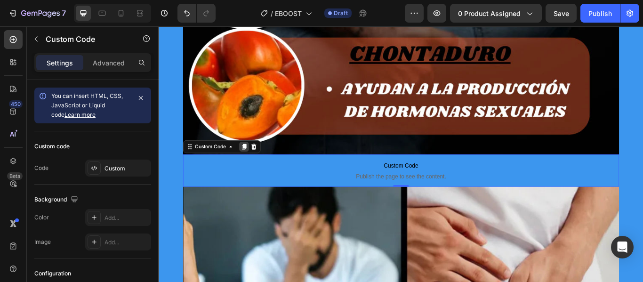
click at [258, 166] on icon at bounding box center [258, 167] width 8 height 8
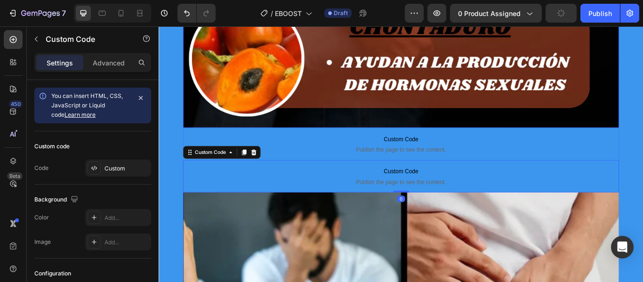
scroll to position [1884, 0]
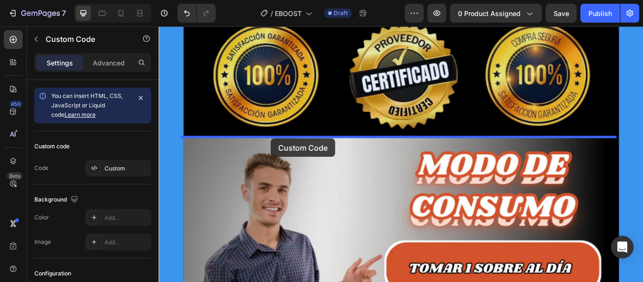
drag, startPoint x: 284, startPoint y: 137, endPoint x: 289, endPoint y: 157, distance: 20.9
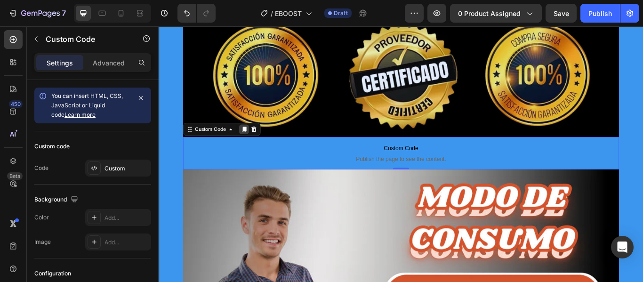
click at [254, 149] on icon at bounding box center [258, 147] width 8 height 8
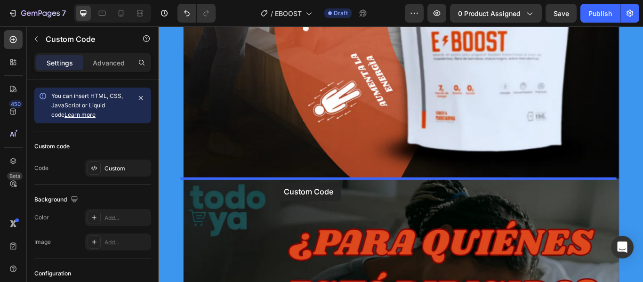
drag, startPoint x: 285, startPoint y: 214, endPoint x: 295, endPoint y: 208, distance: 11.8
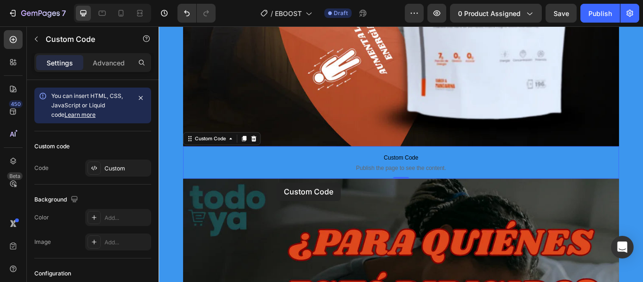
scroll to position [3577, 0]
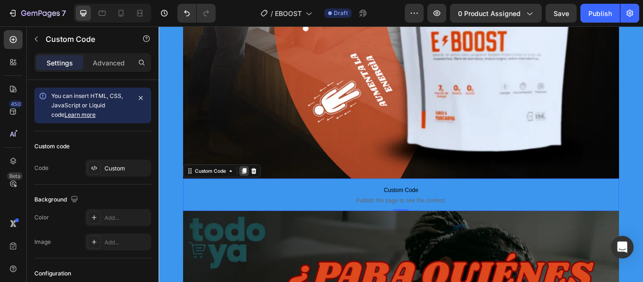
click at [258, 195] on icon at bounding box center [258, 195] width 8 height 8
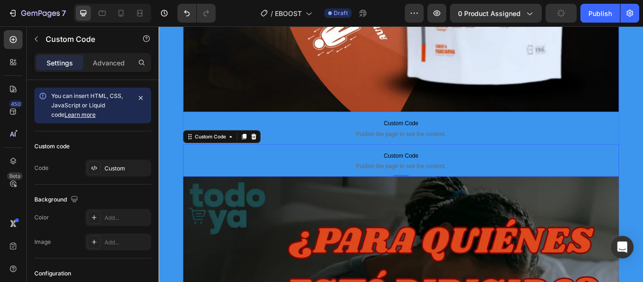
scroll to position [3671, 0]
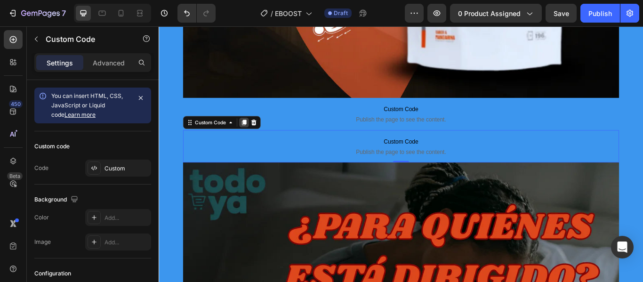
click at [257, 141] on icon at bounding box center [258, 139] width 8 height 8
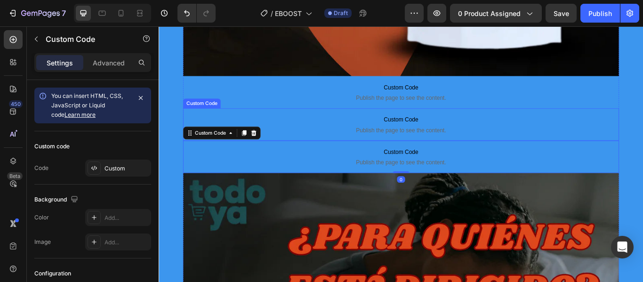
scroll to position [3718, 0]
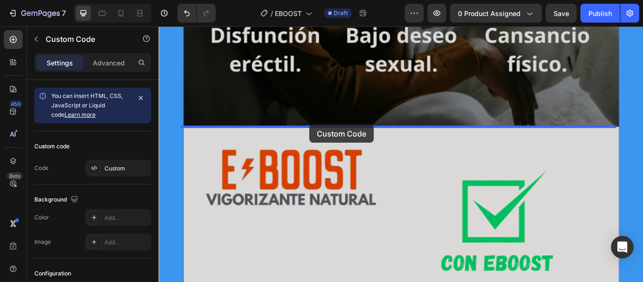
drag, startPoint x: 299, startPoint y: 159, endPoint x: 334, endPoint y: 141, distance: 39.1
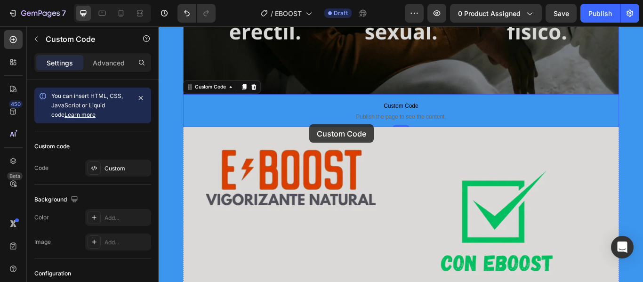
scroll to position [4512, 0]
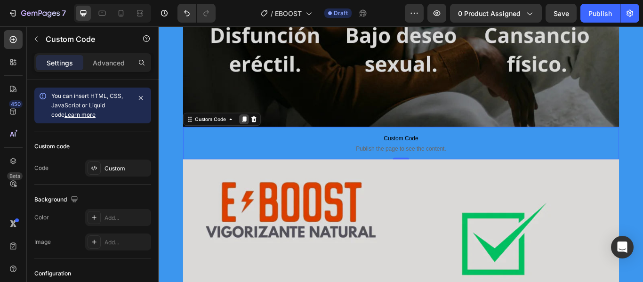
click at [255, 132] on icon at bounding box center [257, 135] width 5 height 7
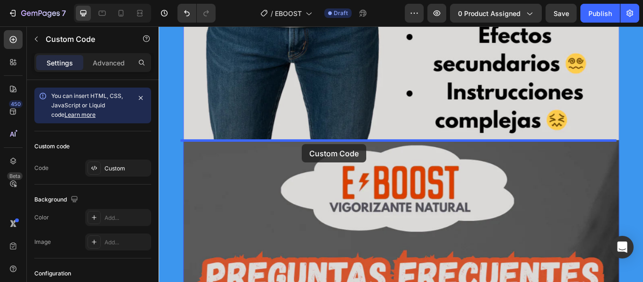
drag, startPoint x: 283, startPoint y: 198, endPoint x: 325, endPoint y: 164, distance: 54.5
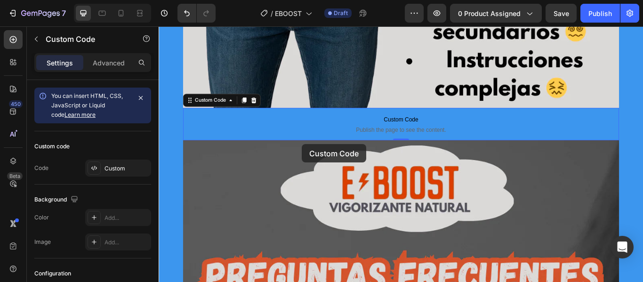
scroll to position [5334, 0]
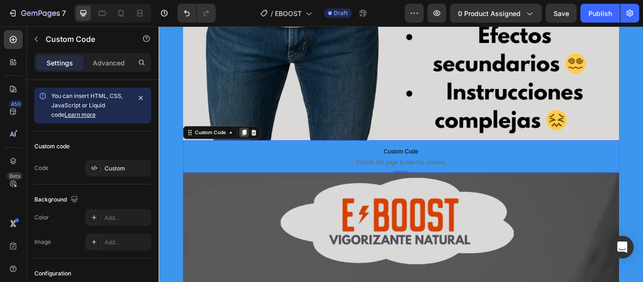
click at [256, 153] on icon at bounding box center [258, 150] width 8 height 8
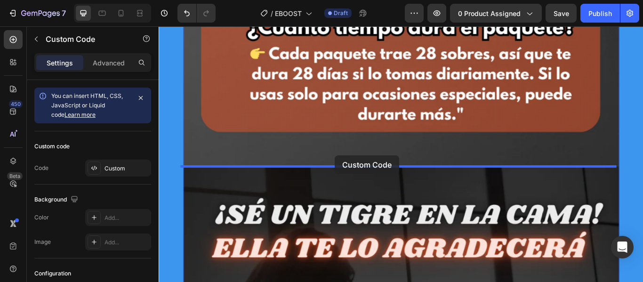
drag, startPoint x: 309, startPoint y: 207, endPoint x: 361, endPoint y: 183, distance: 57.7
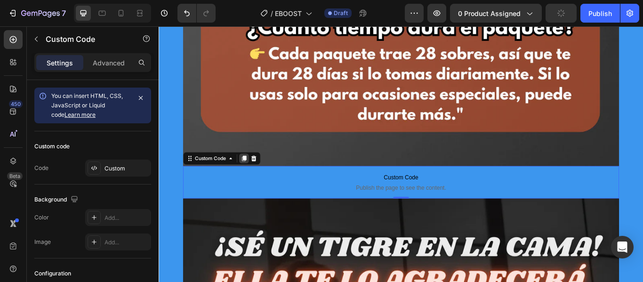
click at [255, 183] on icon at bounding box center [258, 180] width 8 height 8
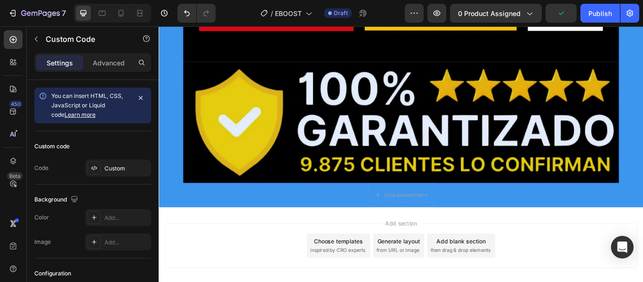
scroll to position [8105, 0]
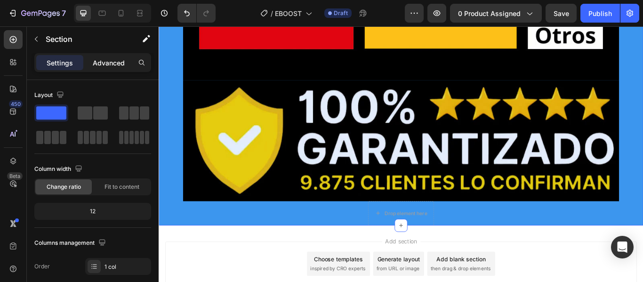
click at [104, 64] on p "Advanced" at bounding box center [109, 63] width 32 height 10
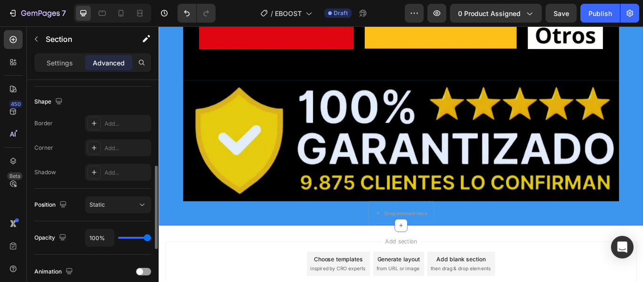
scroll to position [376, 0]
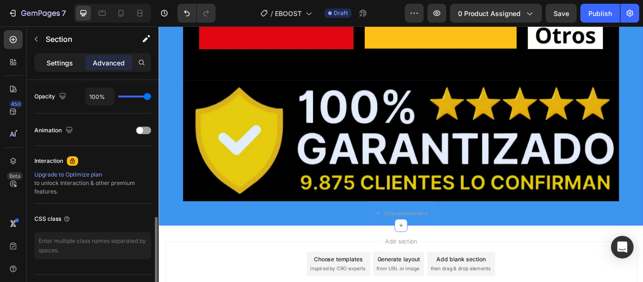
click at [64, 64] on p "Settings" at bounding box center [60, 63] width 26 height 10
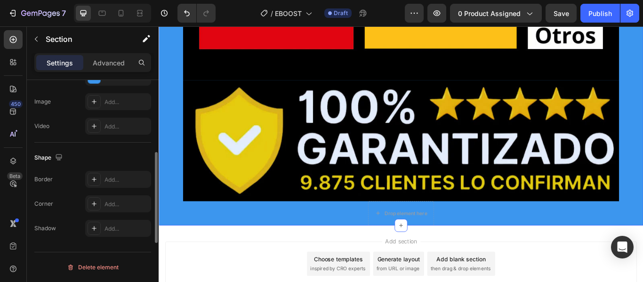
scroll to position [204, 0]
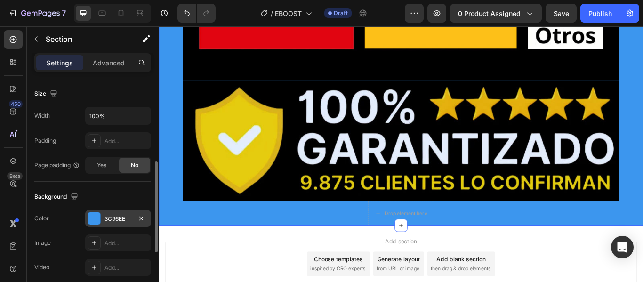
click at [95, 221] on div at bounding box center [94, 218] width 12 height 12
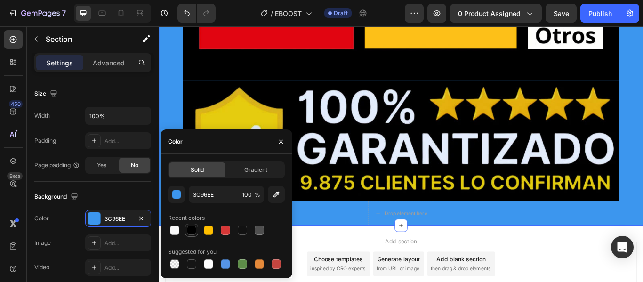
click at [191, 230] on div at bounding box center [191, 229] width 9 height 9
type input "000000"
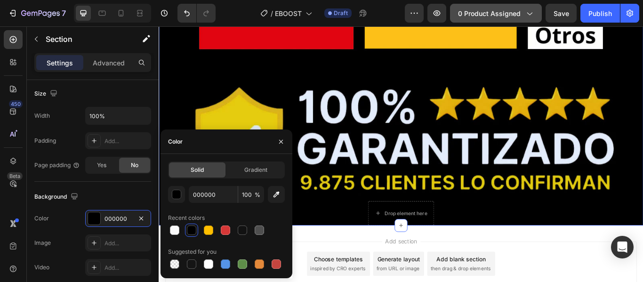
click at [524, 16] on icon "button" at bounding box center [528, 12] width 9 height 9
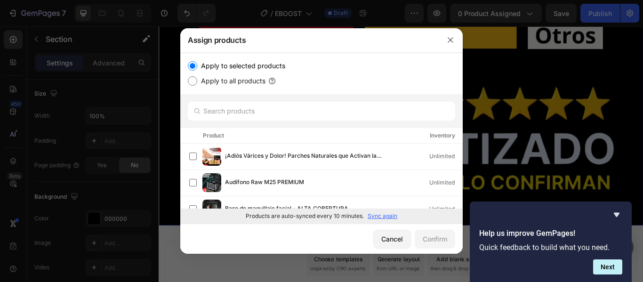
click at [387, 216] on p "Sync again" at bounding box center [382, 216] width 30 height 8
click at [277, 111] on input "text" at bounding box center [321, 111] width 267 height 19
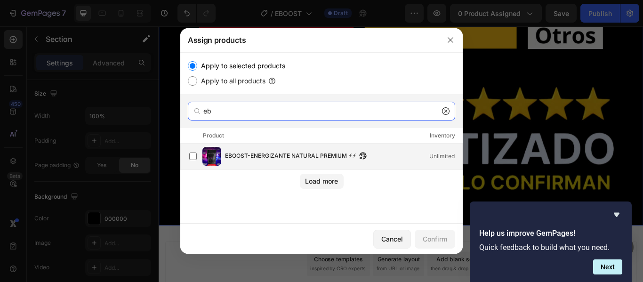
type input "eb"
click at [309, 155] on span "EBOOST-ENERGIZANTE NATURAL PREMIUM ⚡⚡" at bounding box center [290, 156] width 131 height 10
click at [304, 156] on span "EBOOST-ENERGIZANTE NATURAL PREMIUM ⚡⚡" at bounding box center [290, 156] width 131 height 10
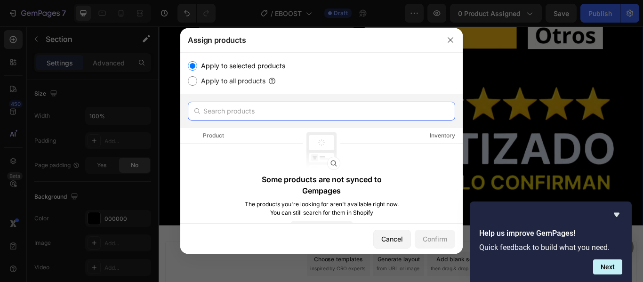
click at [248, 117] on input "text" at bounding box center [321, 111] width 267 height 19
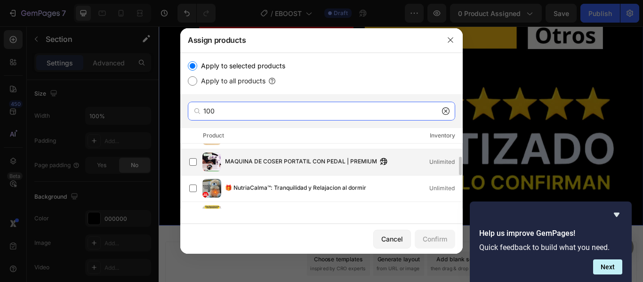
scroll to position [0, 0]
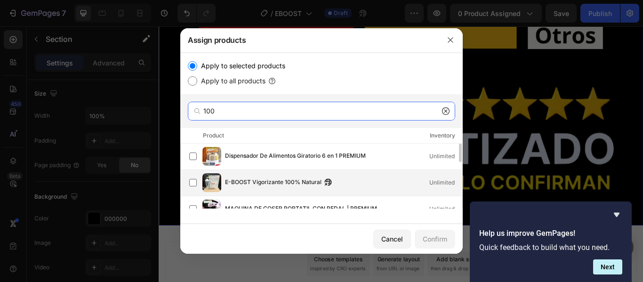
type input "100"
click at [270, 182] on span "E-BOOST Vigorizante 100% Natural" at bounding box center [273, 182] width 96 height 10
click at [429, 239] on div "Confirm" at bounding box center [434, 239] width 24 height 10
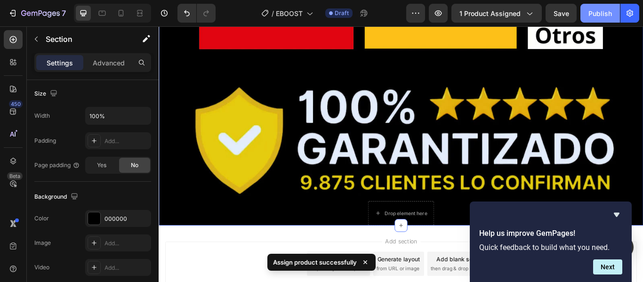
click at [595, 13] on div "Publish" at bounding box center [600, 13] width 24 height 10
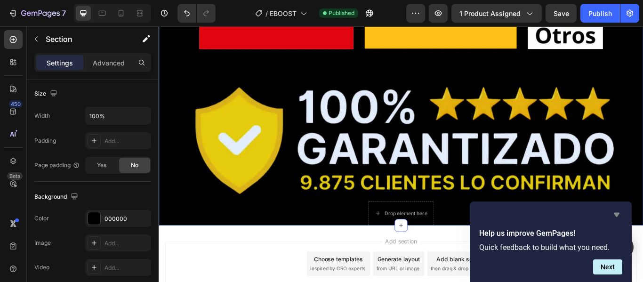
click at [613, 215] on icon "Hide survey" at bounding box center [616, 214] width 11 height 11
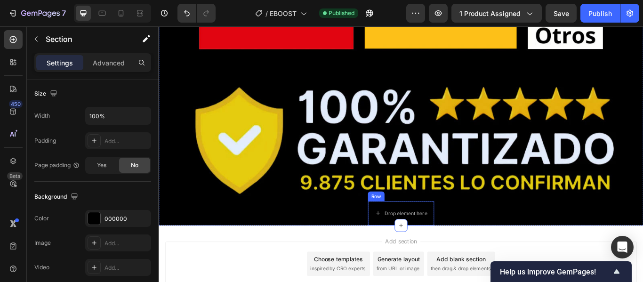
click at [410, 225] on div "Row" at bounding box center [412, 224] width 16 height 8
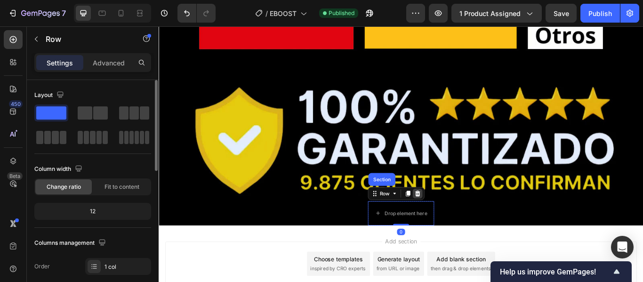
click at [457, 222] on icon at bounding box center [460, 221] width 6 height 7
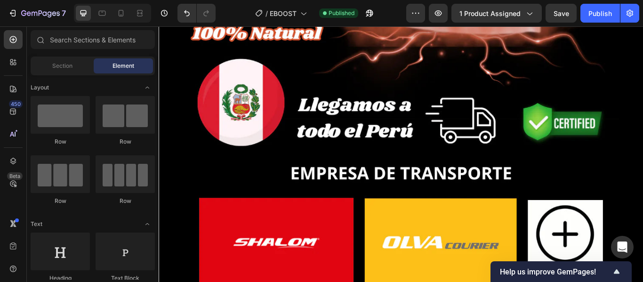
scroll to position [7822, 0]
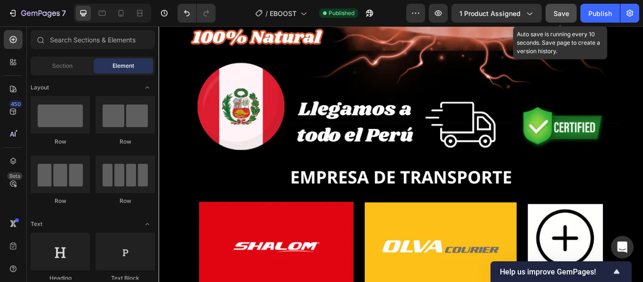
click at [571, 12] on button "Save" at bounding box center [560, 13] width 31 height 19
